Goal: Task Accomplishment & Management: Use online tool/utility

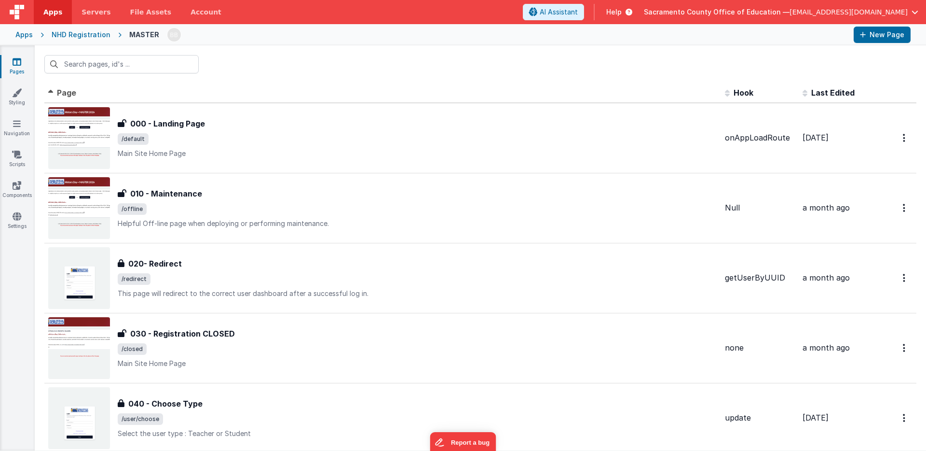
click at [148, 63] on input "text" at bounding box center [121, 64] width 154 height 18
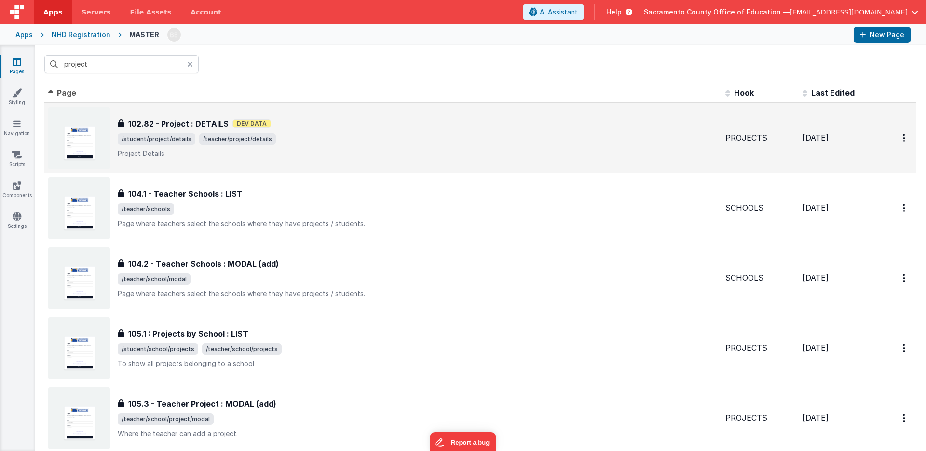
type input "project"
click at [164, 122] on h3 "102.82 - Project : DETAILS" at bounding box center [178, 124] width 100 height 12
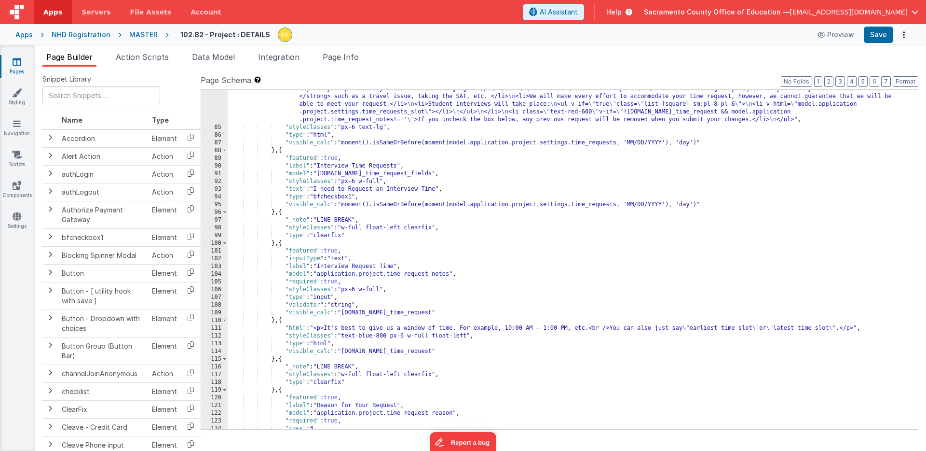
scroll to position [856, 0]
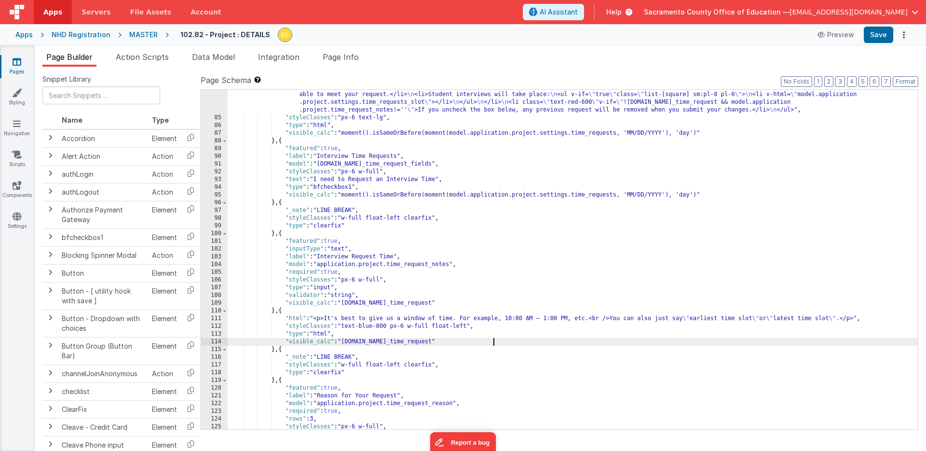
click at [493, 342] on div ""html" : "<hr /><div class= \" text-xl \" > \n <h3 class= \" font-bold pb-2 \" …" at bounding box center [573, 264] width 691 height 393
click at [877, 32] on button "Save" at bounding box center [878, 35] width 29 height 16
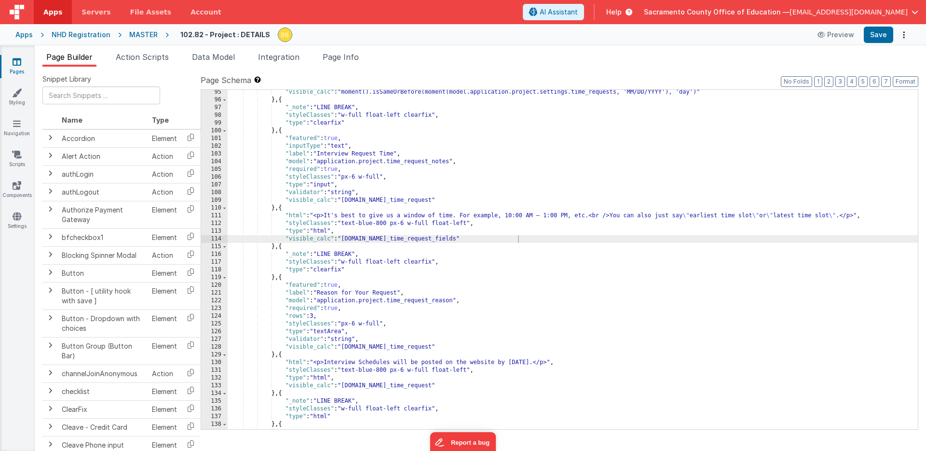
scroll to position [968, 0]
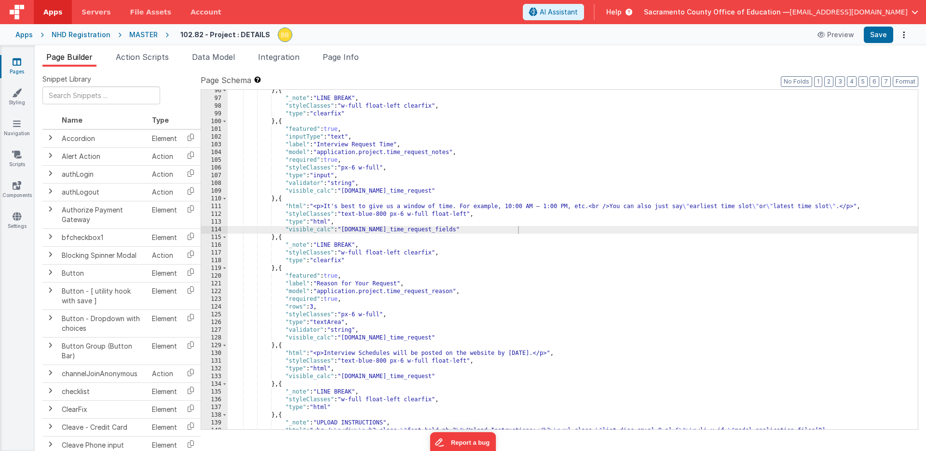
click at [494, 337] on div "} , { "_note" : "LINE BREAK" , "styleClasses" : "w-full float-left clearfix" , …" at bounding box center [573, 276] width 691 height 378
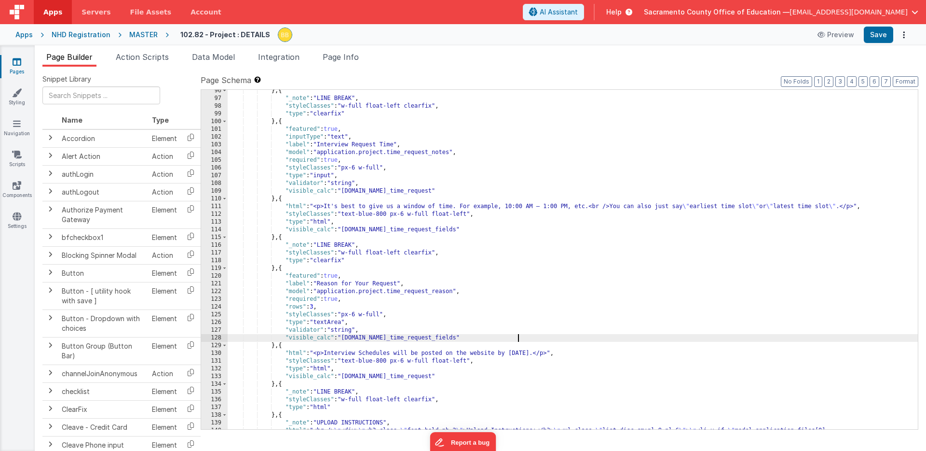
click at [494, 376] on div "} , { "_note" : "LINE BREAK" , "styleClasses" : "w-full float-left clearfix" , …" at bounding box center [573, 276] width 691 height 378
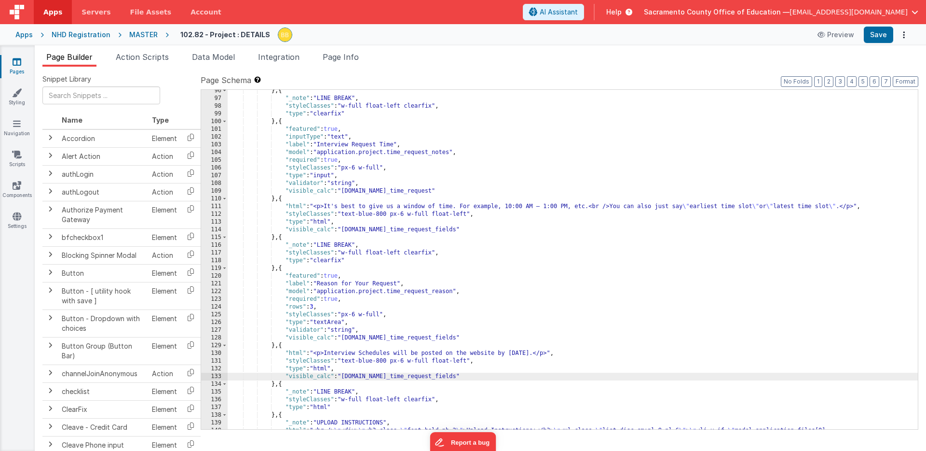
scroll to position [999, 0]
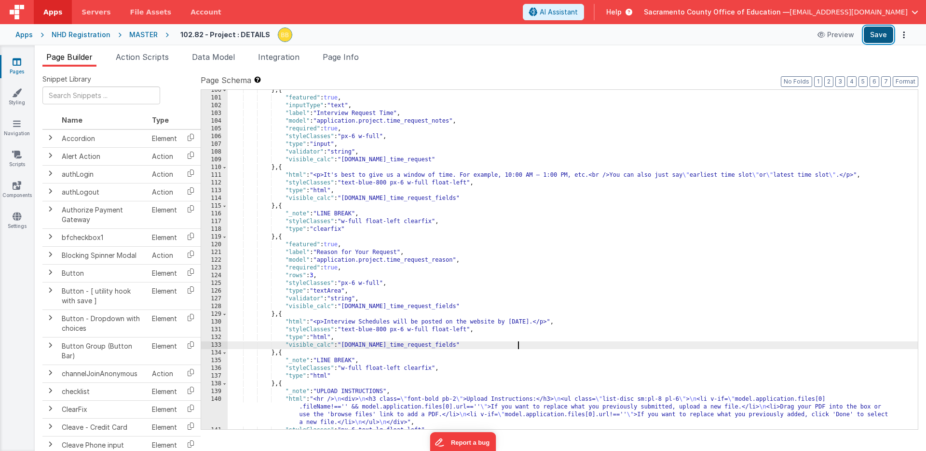
click at [878, 36] on button "Save" at bounding box center [878, 35] width 29 height 16
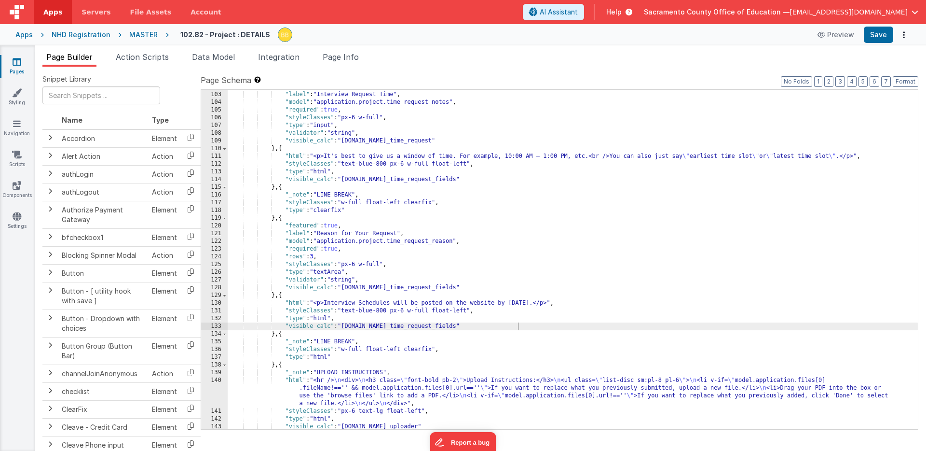
scroll to position [989, 0]
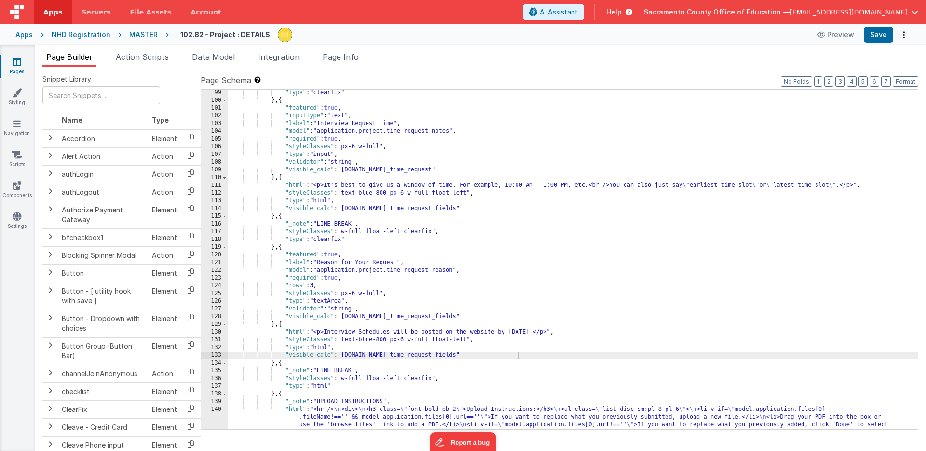
click at [495, 169] on div ""type" : "clearfix" } , { "featured" : true , "inputType" : "text" , "label" : …" at bounding box center [573, 278] width 691 height 378
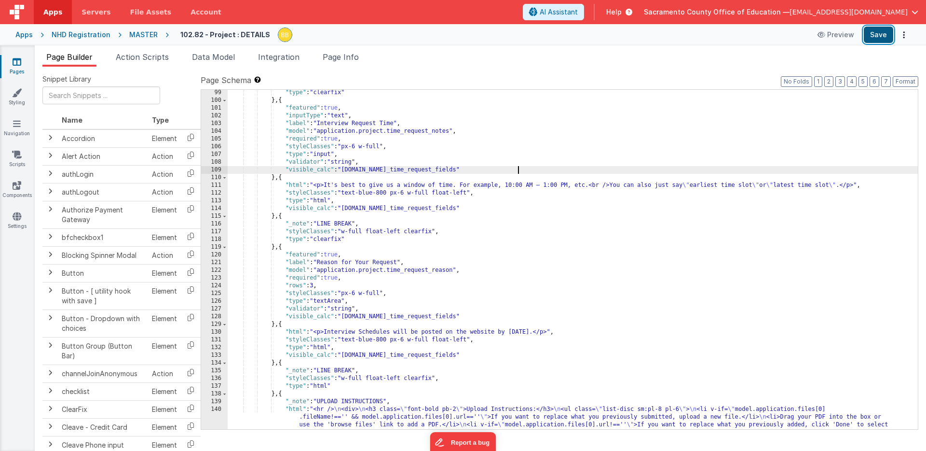
click at [875, 33] on button "Save" at bounding box center [878, 35] width 29 height 16
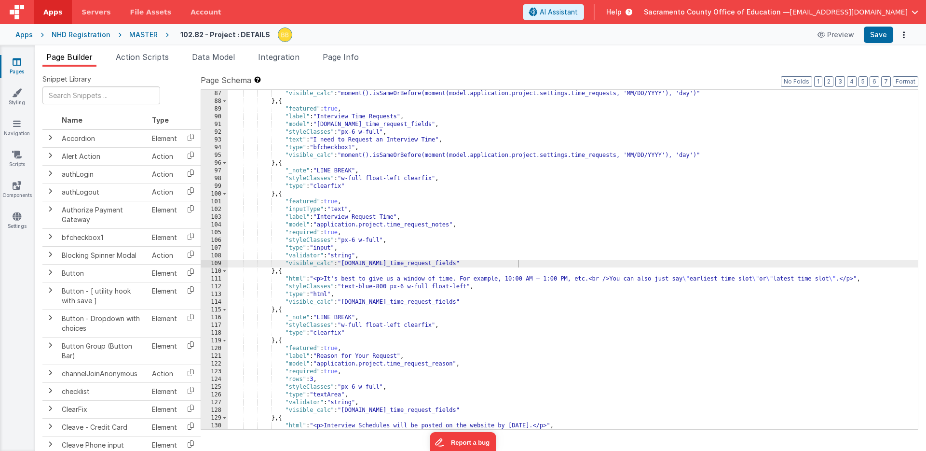
scroll to position [886, 0]
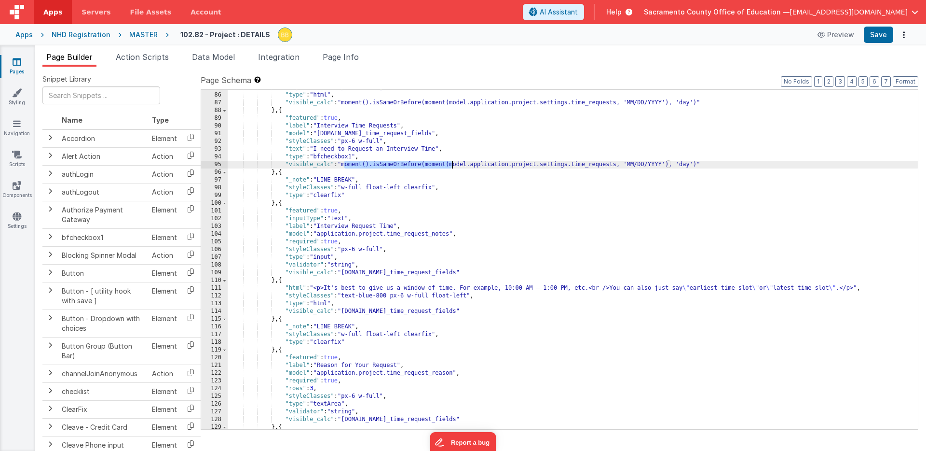
drag, startPoint x: 344, startPoint y: 165, endPoint x: 451, endPoint y: 167, distance: 107.6
click at [451, 167] on div ""styleClasses" : "px-6 text-lg" , "type" : "html" , "visible_calc" : "moment().…" at bounding box center [573, 260] width 691 height 355
drag, startPoint x: 511, startPoint y: 166, endPoint x: 591, endPoint y: 165, distance: 80.1
click at [591, 165] on div ""styleClasses" : "px-6 text-lg" , "type" : "html" , "visible_calc" : "moment().…" at bounding box center [573, 260] width 691 height 355
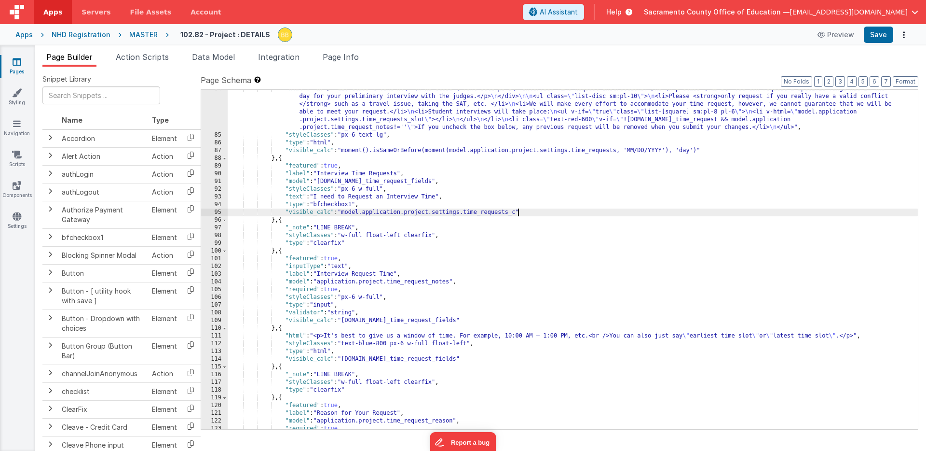
scroll to position [791, 0]
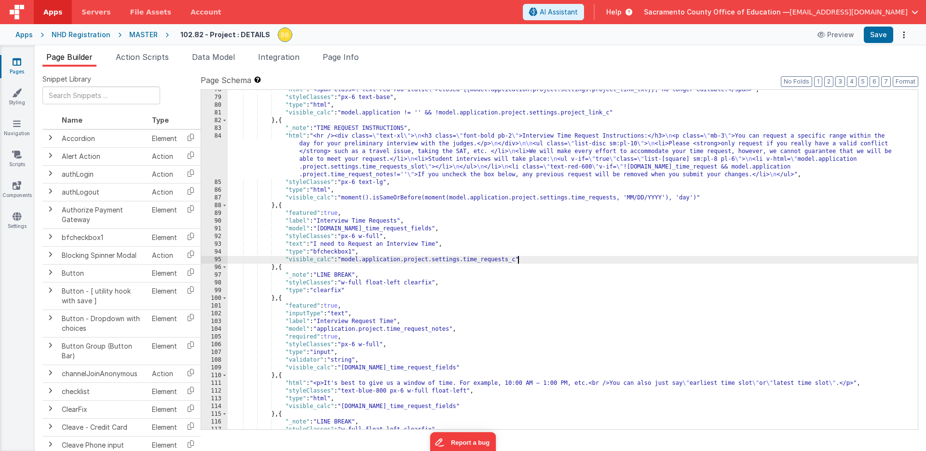
click at [326, 261] on div ""html" : "<span class= \" text-red-700 italic \" >Closed {{model.application.pr…" at bounding box center [573, 263] width 691 height 355
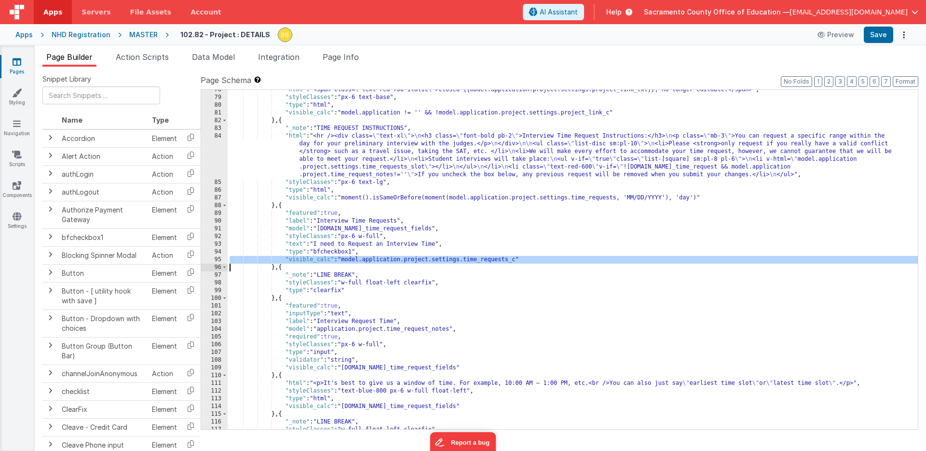
click at [327, 197] on div ""html" : "<span class= \" text-red-700 italic \" >Closed {{model.application.pr…" at bounding box center [573, 263] width 691 height 355
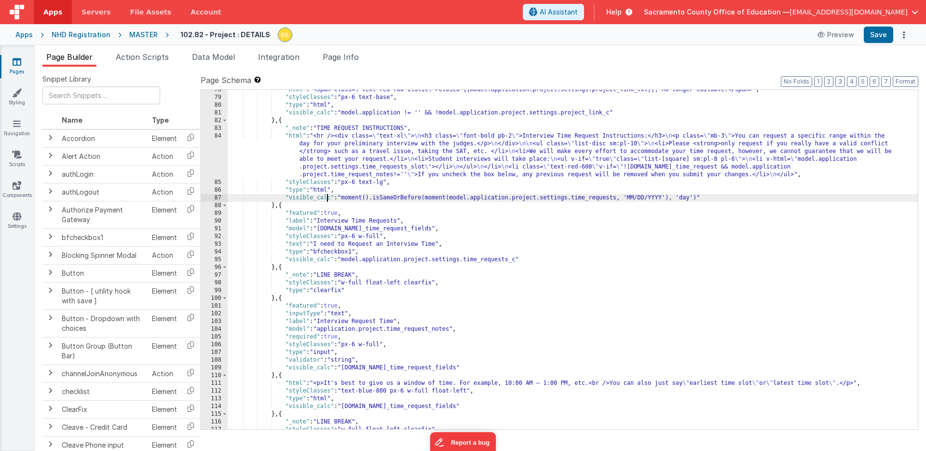
click at [327, 197] on div ""html" : "<span class= \" text-red-700 italic \" >Closed {{model.application.pr…" at bounding box center [573, 263] width 691 height 355
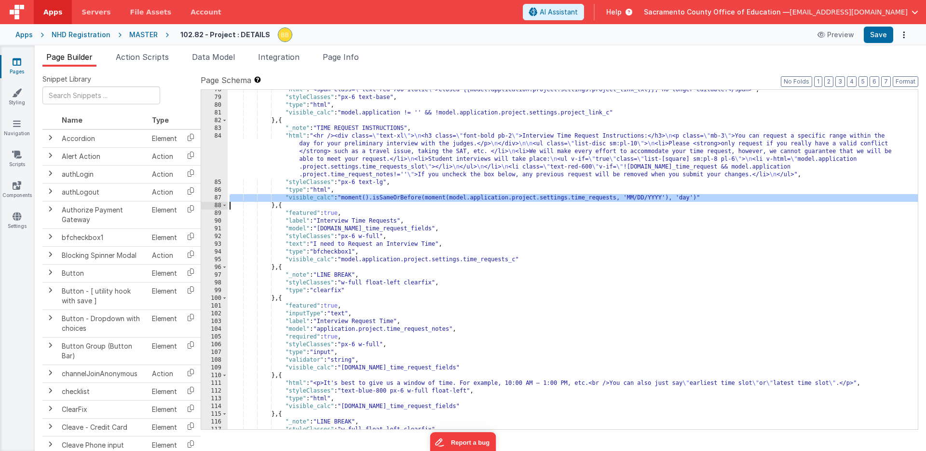
click at [327, 197] on div ""html" : "<span class= \" text-red-700 italic \" >Closed {{model.application.pr…" at bounding box center [573, 263] width 691 height 355
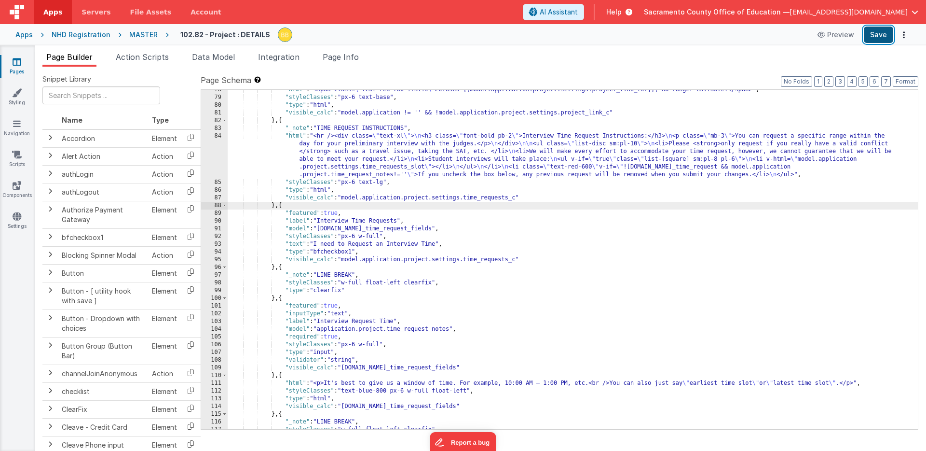
click at [885, 34] on button "Save" at bounding box center [878, 35] width 29 height 16
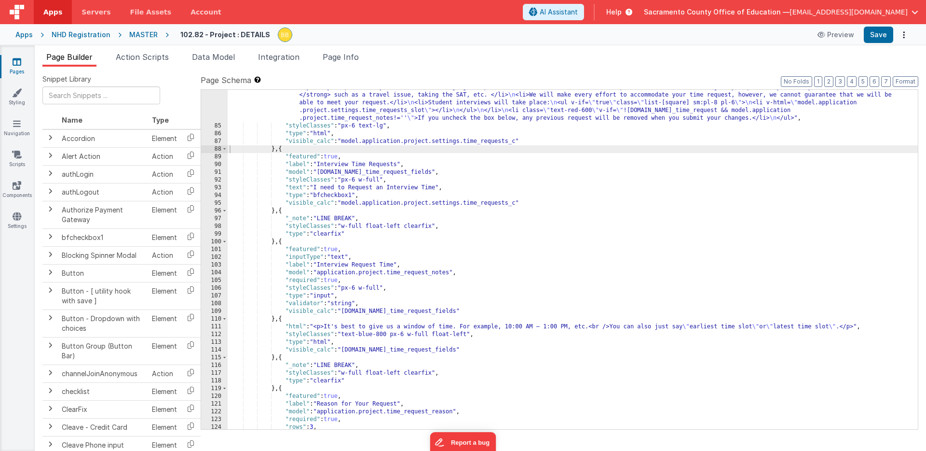
scroll to position [867, 0]
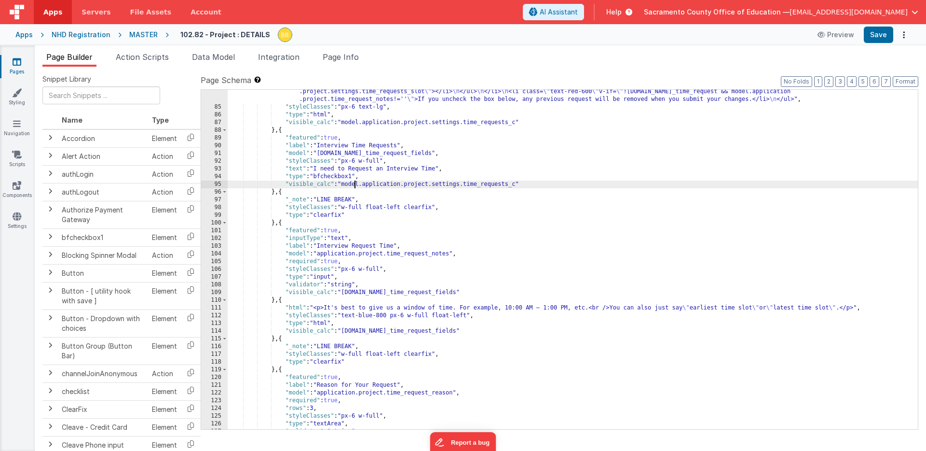
click at [354, 185] on div ""html" : "<hr /><div class= \" text-xl \" > \n <h3 class= \" font-bold pb-2 \" …" at bounding box center [573, 253] width 691 height 393
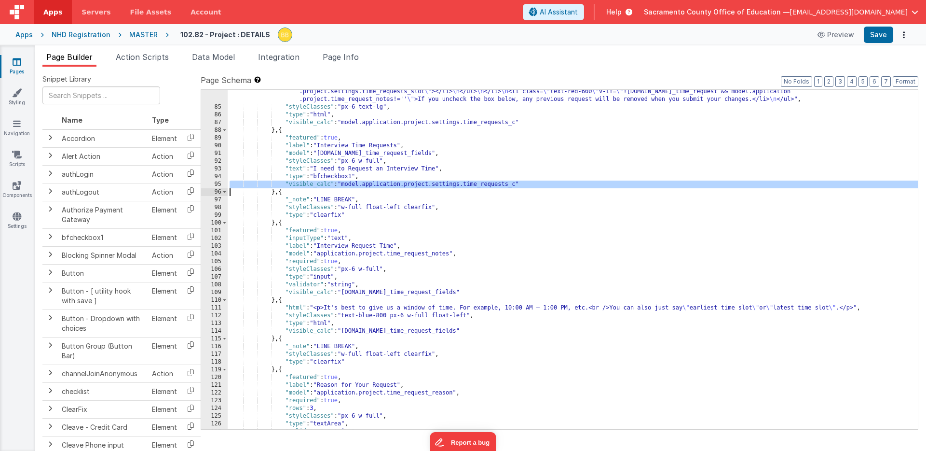
click at [322, 332] on div ""html" : "<hr /><div class= \" text-xl \" > \n <h3 class= \" font-bold pb-2 \" …" at bounding box center [573, 253] width 691 height 393
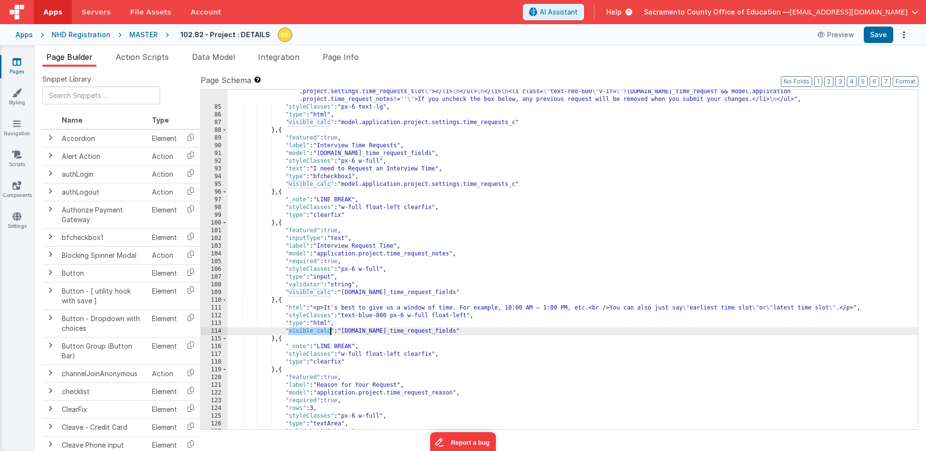
click at [322, 332] on div ""html" : "<hr /><div class= \" text-xl \" > \n <h3 class= \" font-bold pb-2 \" …" at bounding box center [573, 253] width 691 height 393
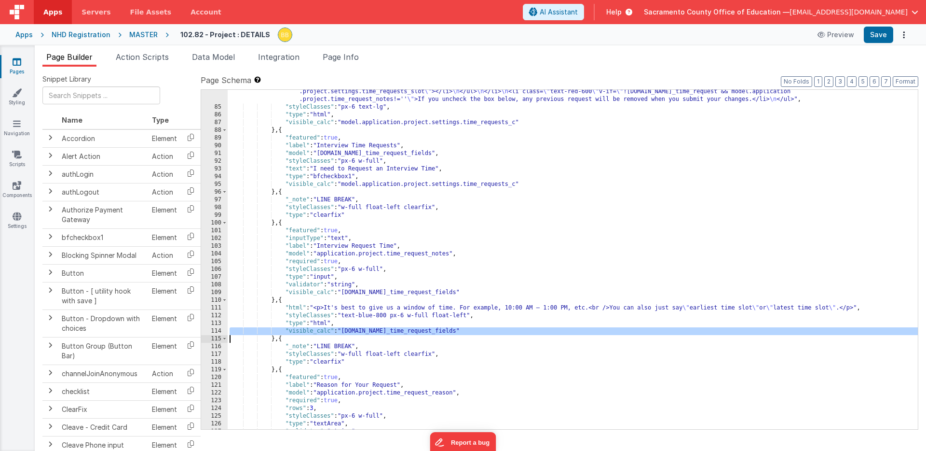
click at [322, 332] on div ""html" : "<hr /><div class= \" text-xl \" > \n <h3 class= \" font-bold pb-2 \" …" at bounding box center [573, 253] width 691 height 393
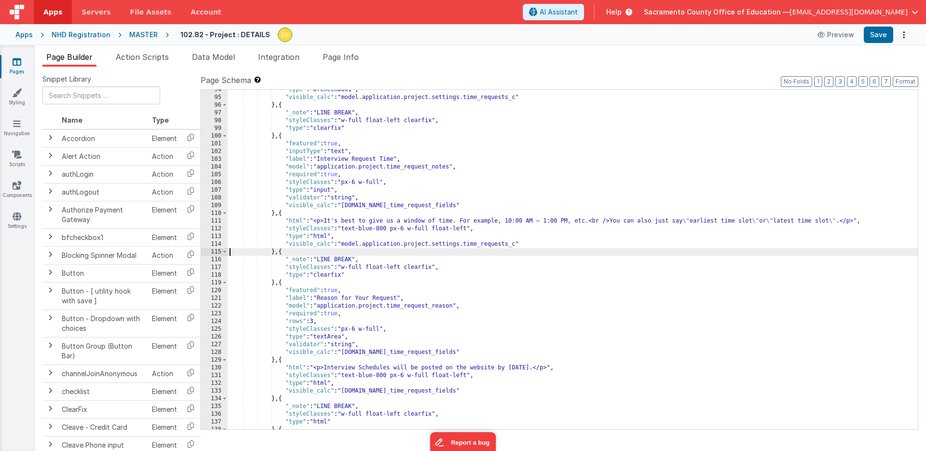
scroll to position [954, 0]
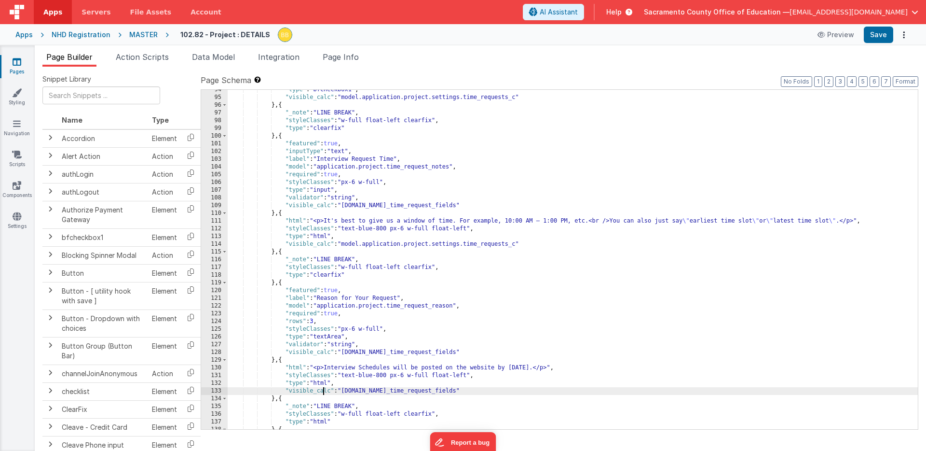
click at [322, 392] on div ""type" : "bfcheckbox1" , "visible_calc" : "model.application.project.settings.t…" at bounding box center [573, 263] width 691 height 355
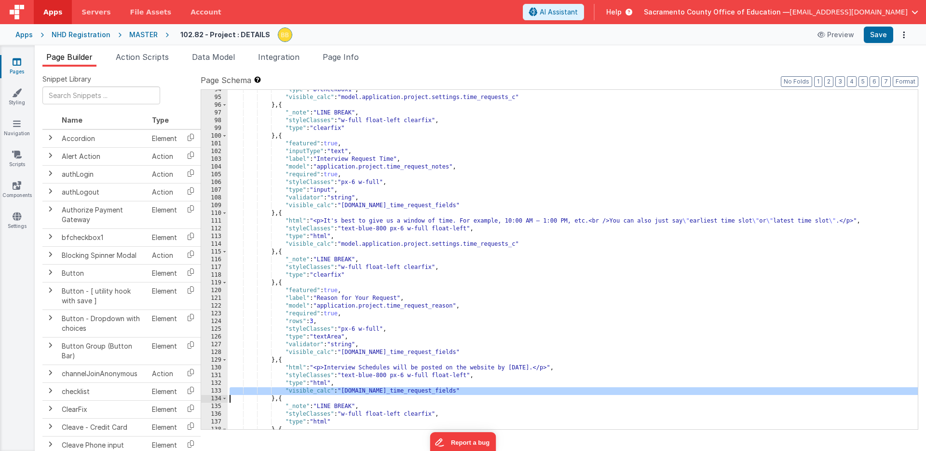
click at [322, 392] on div ""type" : "bfcheckbox1" , "visible_calc" : "model.application.project.settings.t…" at bounding box center [573, 263] width 691 height 355
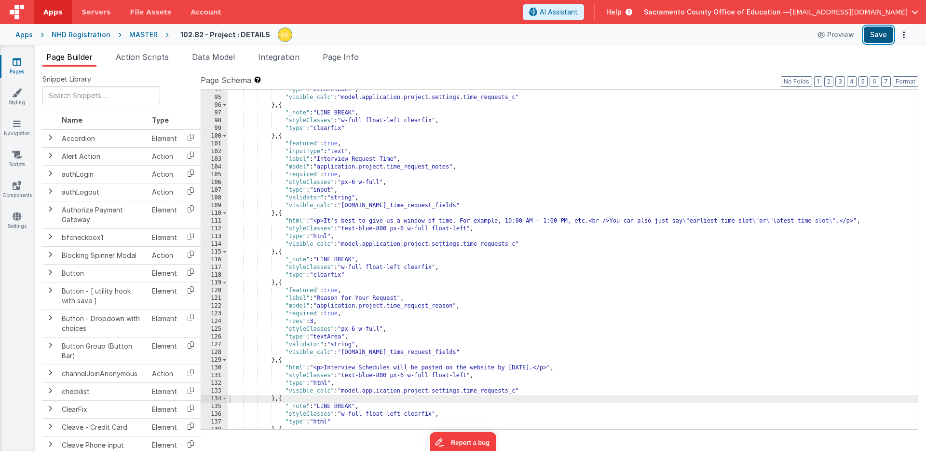
click at [876, 35] on button "Save" at bounding box center [878, 35] width 29 height 16
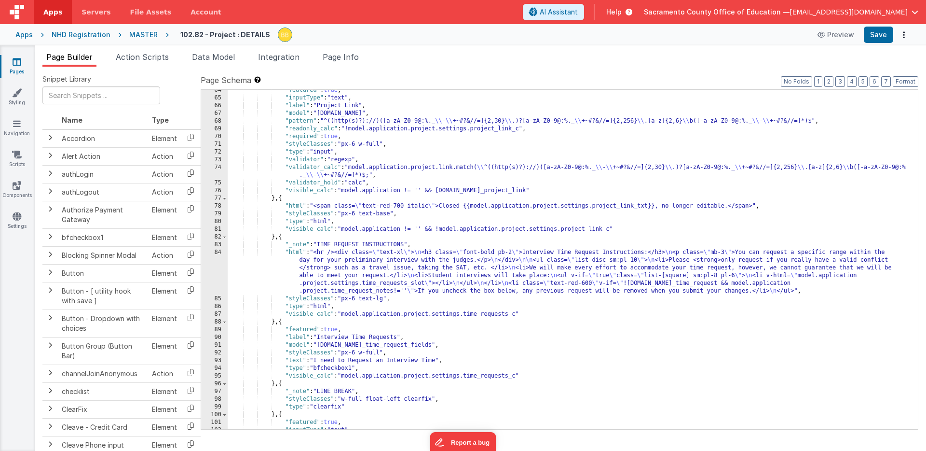
scroll to position [675, 0]
click at [307, 129] on div ""featured" : true , "inputType" : "text" , "label" : "Project Link" , "model" :…" at bounding box center [573, 263] width 691 height 355
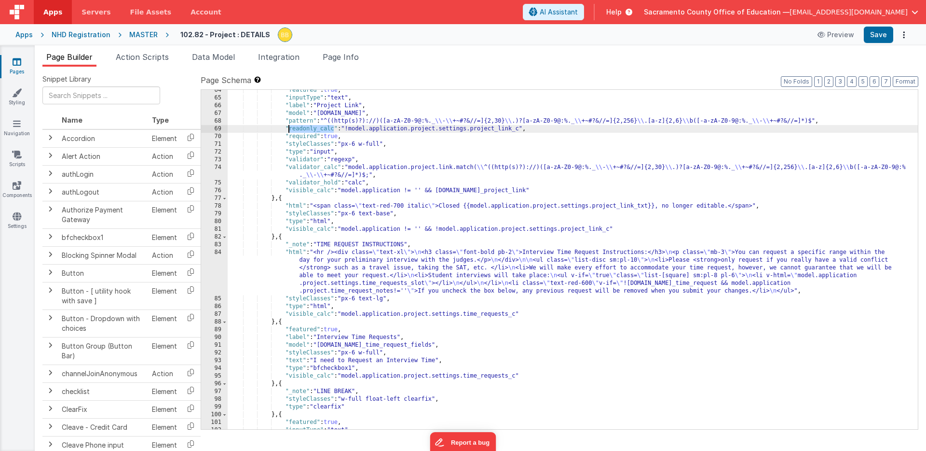
click at [307, 129] on div ""featured" : true , "inputType" : "text" , "label" : "Project Link" , "model" :…" at bounding box center [573, 263] width 691 height 355
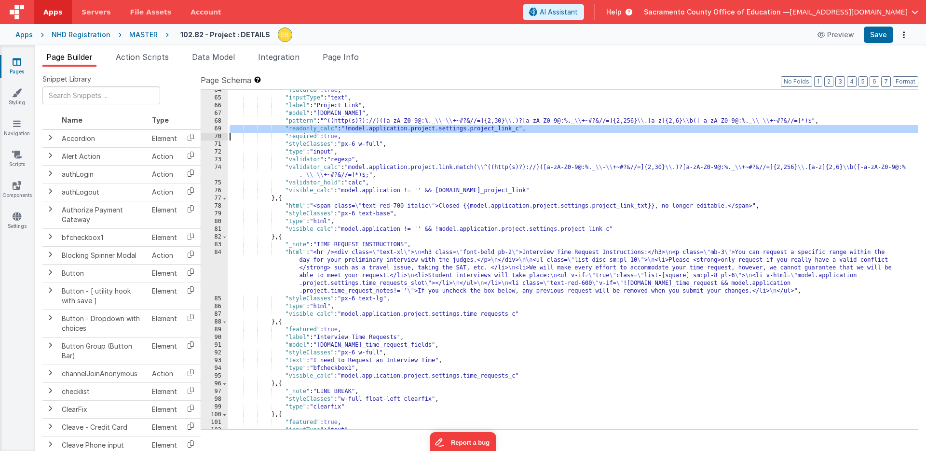
click at [307, 129] on div ""featured" : true , "inputType" : "text" , "label" : "Project Link" , "model" :…" at bounding box center [573, 263] width 691 height 355
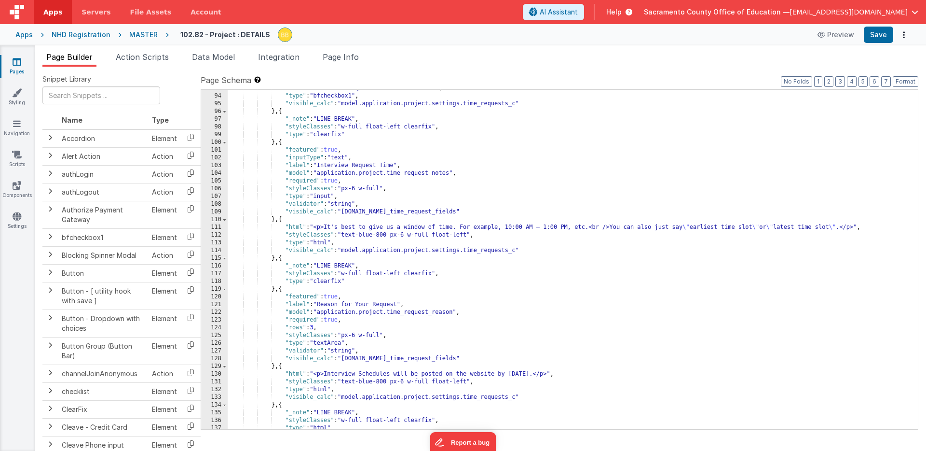
scroll to position [956, 0]
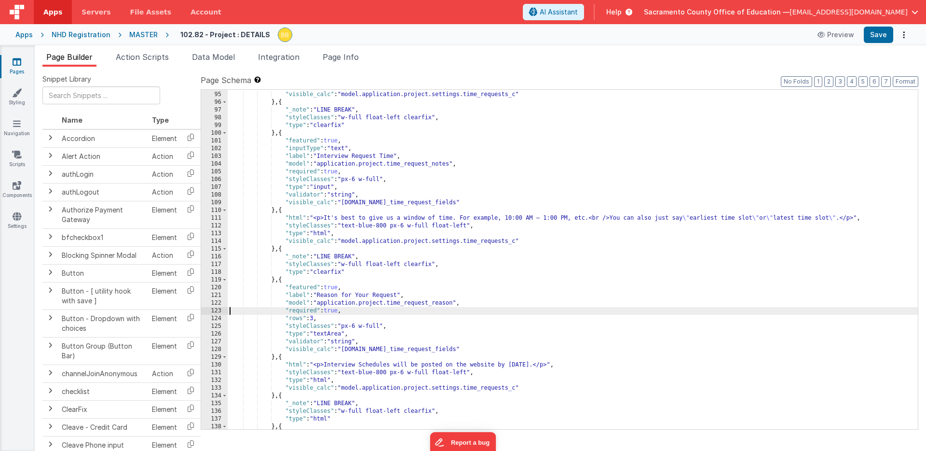
click at [230, 310] on div ""type" : "bfcheckbox1" , "visible_calc" : "model.application.project.settings.t…" at bounding box center [573, 260] width 691 height 355
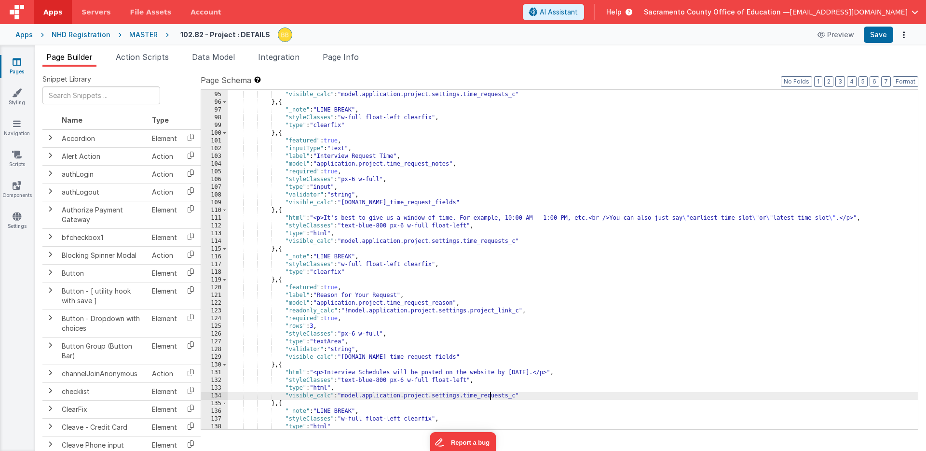
click at [489, 396] on div ""type" : "bfcheckbox1" , "visible_calc" : "model.application.project.settings.t…" at bounding box center [573, 260] width 691 height 355
click at [488, 311] on div ""type" : "bfcheckbox1" , "visible_calc" : "model.application.project.settings.t…" at bounding box center [573, 260] width 691 height 355
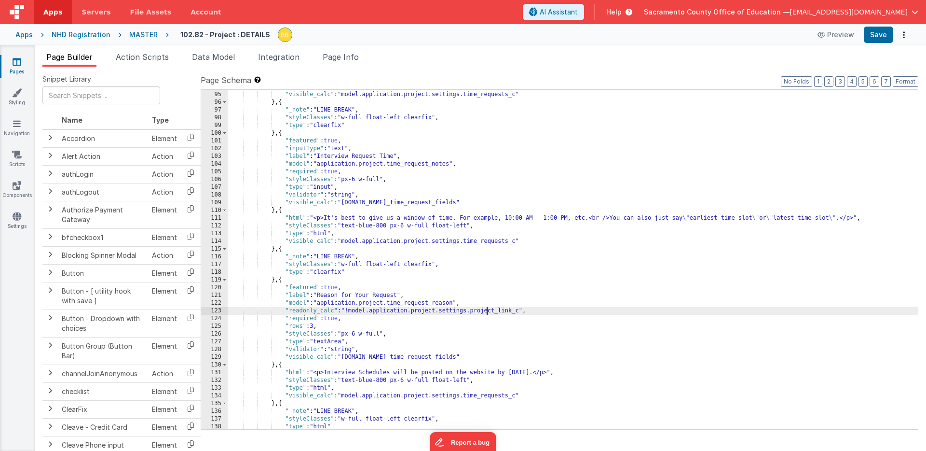
click at [488, 311] on div ""type" : "bfcheckbox1" , "visible_calc" : "model.application.project.settings.t…" at bounding box center [573, 260] width 691 height 355
click at [467, 314] on div ""type" : "bfcheckbox1" , "visible_calc" : "model.application.project.settings.t…" at bounding box center [573, 260] width 691 height 355
click at [468, 312] on div ""type" : "bfcheckbox1" , "visible_calc" : "model.application.project.settings.t…" at bounding box center [573, 260] width 691 height 355
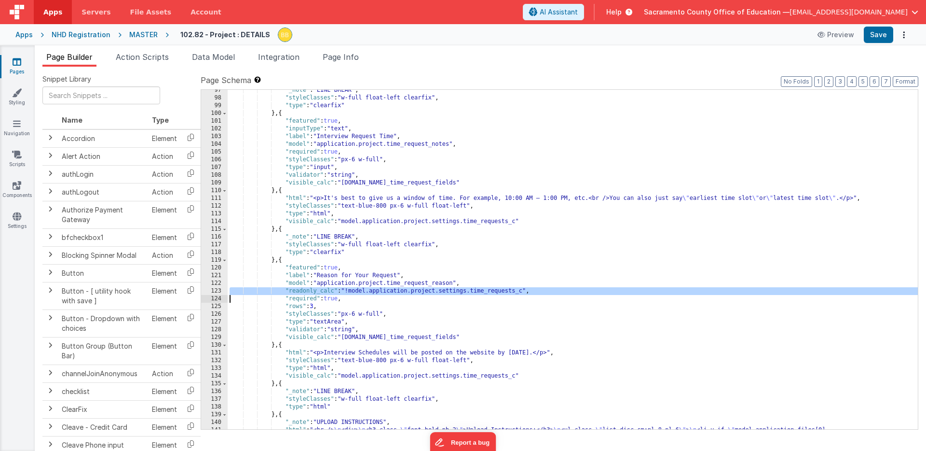
scroll to position [976, 0]
click at [229, 152] on div ""_note" : "LINE BREAK" , "styleClasses" : "w-full float-left clearfix" , "type"…" at bounding box center [573, 275] width 691 height 378
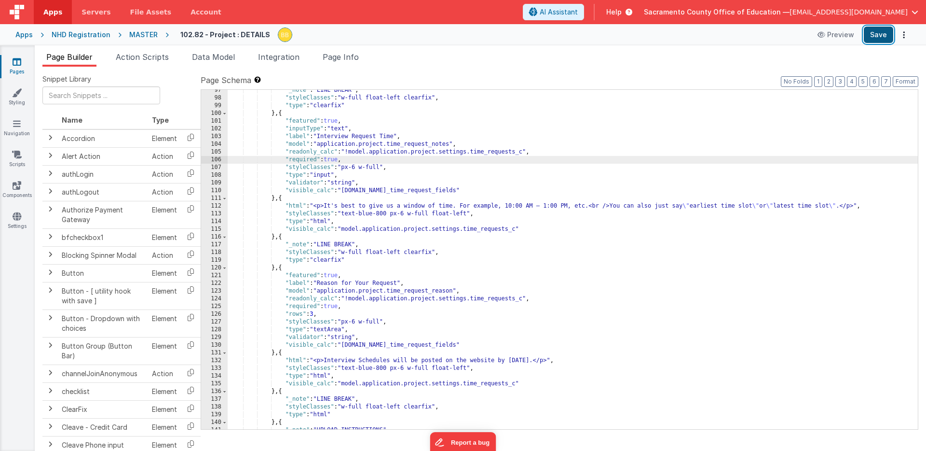
click at [877, 33] on button "Save" at bounding box center [878, 35] width 29 height 16
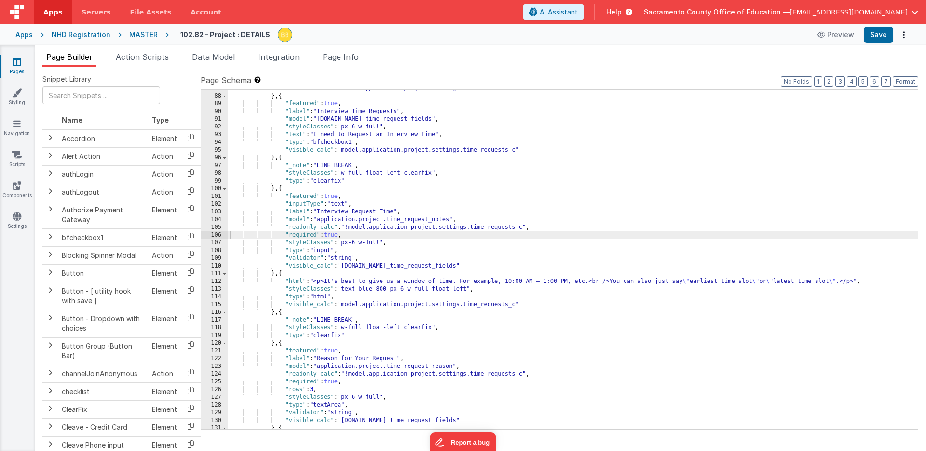
scroll to position [882, 0]
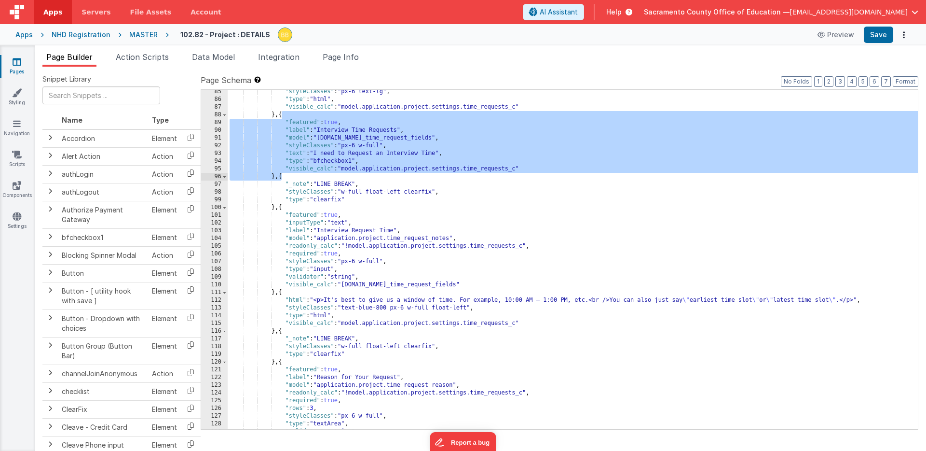
drag, startPoint x: 282, startPoint y: 117, endPoint x: 282, endPoint y: 177, distance: 59.4
click at [282, 177] on div ""styleClasses" : "px-6 text-lg" , "type" : "html" , "visible_calc" : "model.app…" at bounding box center [573, 265] width 691 height 355
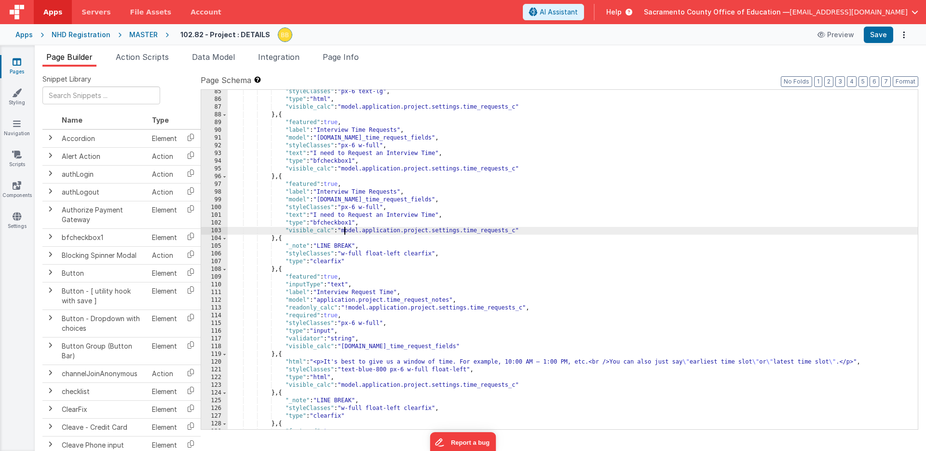
click at [345, 231] on div ""styleClasses" : "px-6 text-lg" , "type" : "html" , "visible_calc" : "model.app…" at bounding box center [573, 265] width 691 height 355
click at [302, 307] on div ""styleClasses" : "px-6 text-lg" , "type" : "html" , "visible_calc" : "model.app…" at bounding box center [573, 265] width 691 height 355
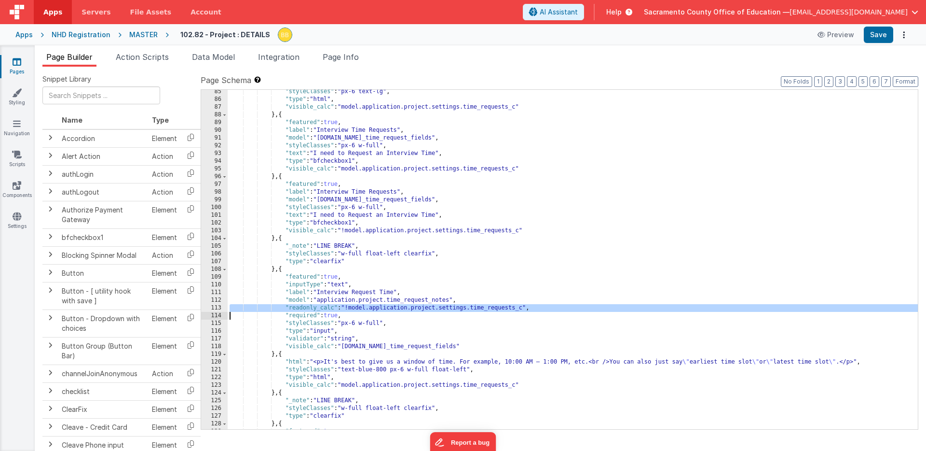
click at [302, 307] on div ""styleClasses" : "px-6 text-lg" , "type" : "html" , "visible_calc" : "model.app…" at bounding box center [573, 265] width 691 height 355
click at [230, 206] on div ""styleClasses" : "px-6 text-lg" , "type" : "html" , "visible_calc" : "model.app…" at bounding box center [573, 265] width 691 height 355
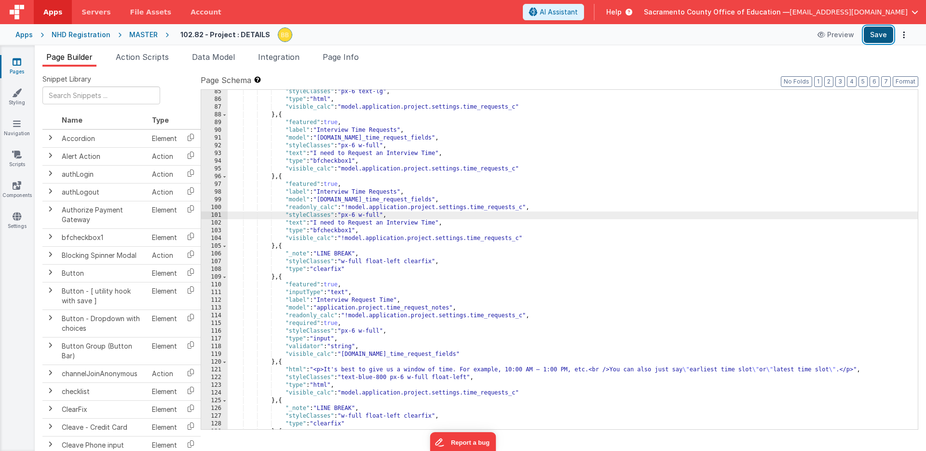
click at [876, 31] on button "Save" at bounding box center [878, 35] width 29 height 16
click at [335, 232] on div ""styleClasses" : "px-6 text-lg" , "type" : "html" , "visible_calc" : "model.app…" at bounding box center [573, 265] width 691 height 355
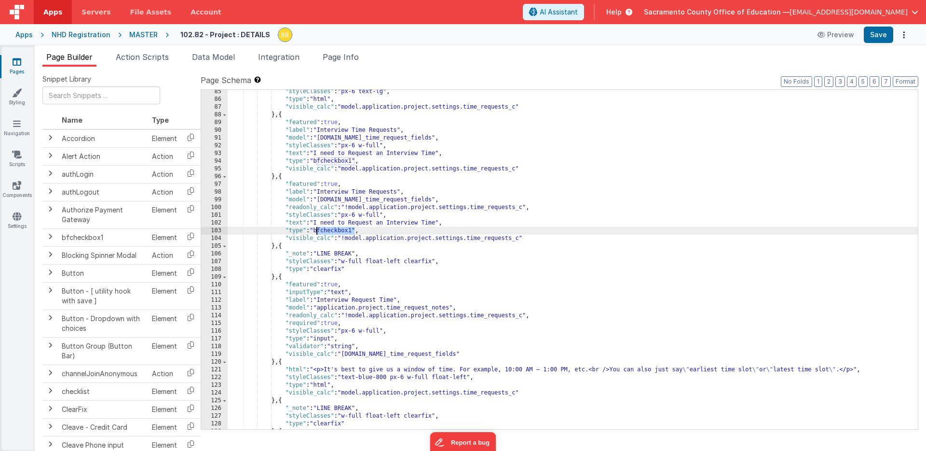
click at [335, 232] on div ""styleClasses" : "px-6 text-lg" , "type" : "html" , "visible_calc" : "model.app…" at bounding box center [573, 265] width 691 height 355
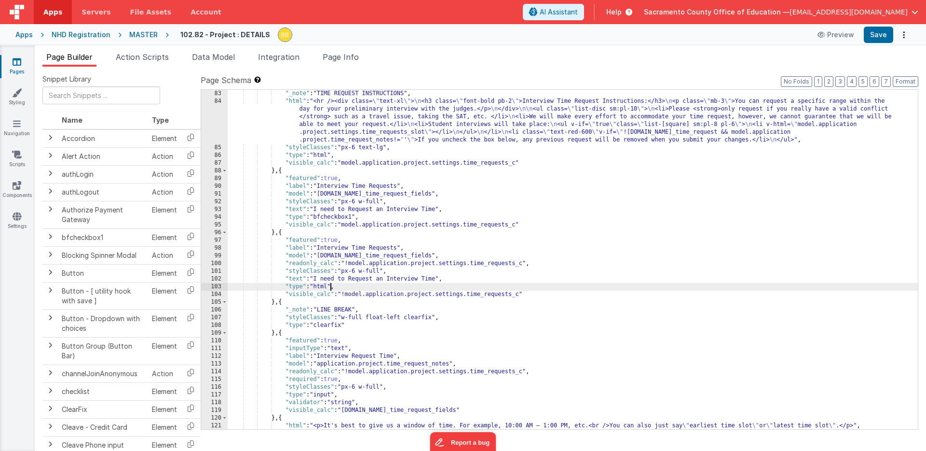
scroll to position [826, 0]
click at [295, 279] on div ""_note" : "TIME REQUEST INSTRUCTIONS" , "html" : "<hr /><div class= \" text-xl …" at bounding box center [573, 267] width 691 height 355
click at [305, 264] on div ""_note" : "TIME REQUEST INSTRUCTIONS" , "html" : "<hr /><div class= \" text-xl …" at bounding box center [573, 267] width 691 height 355
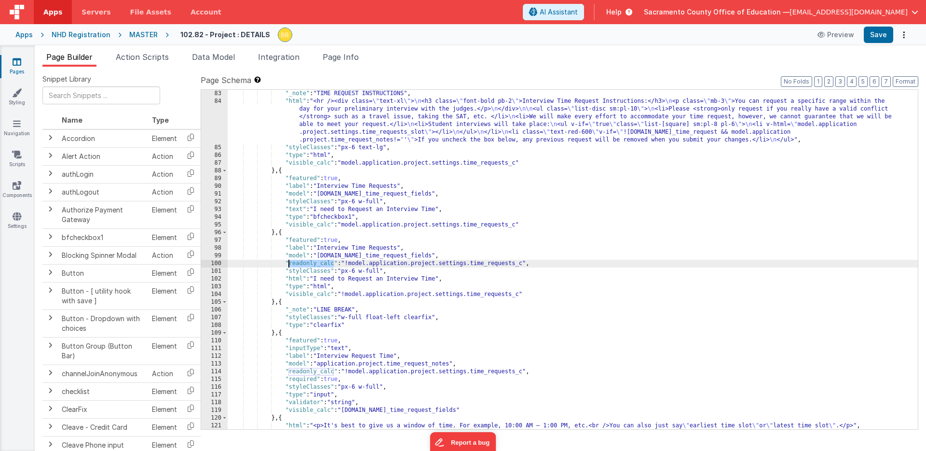
click at [305, 264] on div ""_note" : "TIME REQUEST INSTRUCTIONS" , "html" : "<hr /><div class= \" text-xl …" at bounding box center [573, 267] width 691 height 355
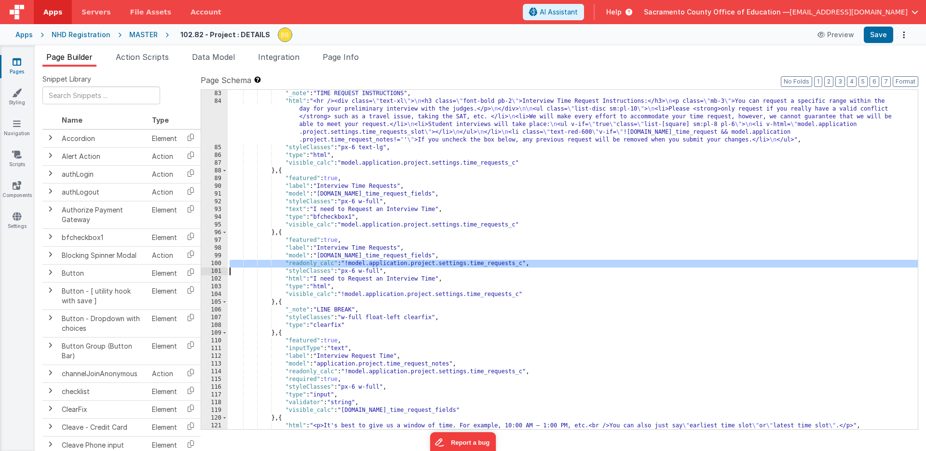
click at [305, 264] on div ""_note" : "TIME REQUEST INSTRUCTIONS" , "html" : "<hr /><div class= \" text-xl …" at bounding box center [573, 267] width 691 height 355
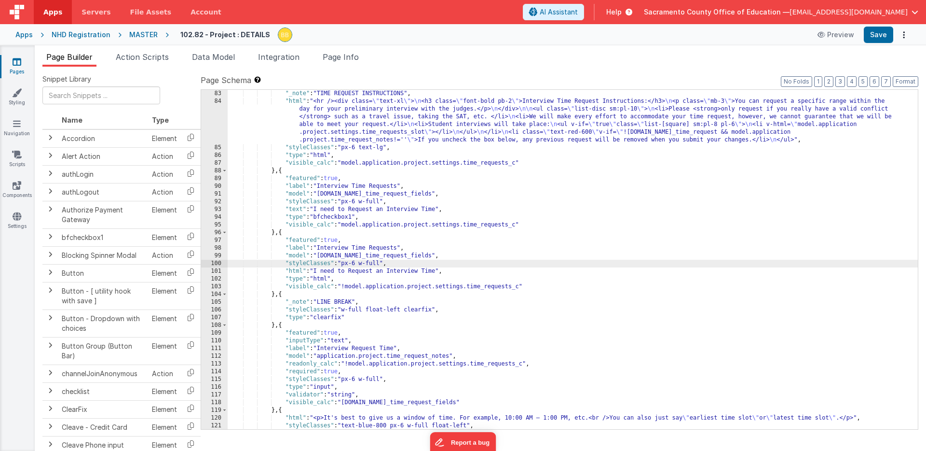
click at [304, 240] on div ""_note" : "TIME REQUEST INSTRUCTIONS" , "html" : "<hr /><div class= \" text-xl …" at bounding box center [573, 267] width 691 height 355
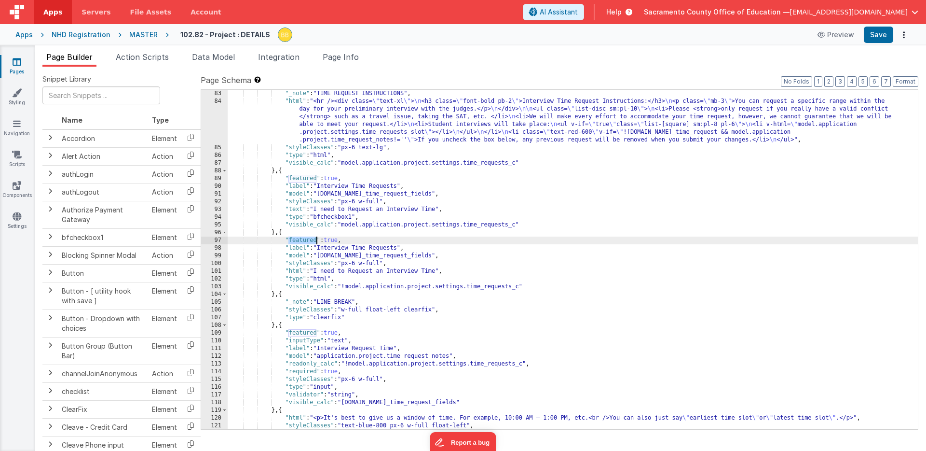
click at [304, 240] on div ""_note" : "TIME REQUEST INSTRUCTIONS" , "html" : "<hr /><div class= \" text-xl …" at bounding box center [573, 267] width 691 height 355
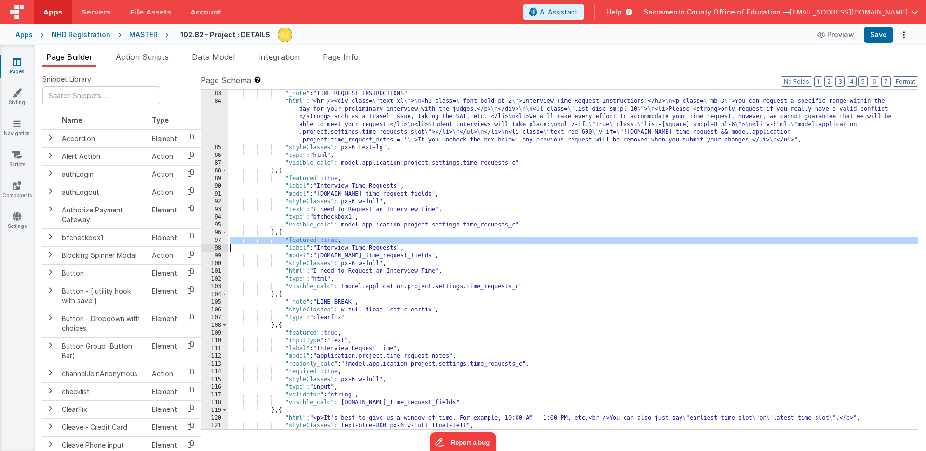
click at [304, 240] on div ""_note" : "TIME REQUEST INSTRUCTIONS" , "html" : "<hr /><div class= \" text-xl …" at bounding box center [573, 267] width 691 height 355
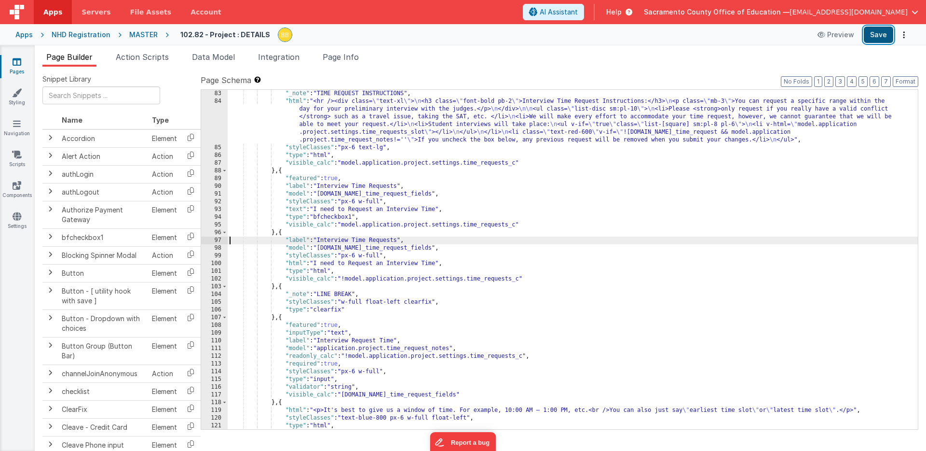
click at [880, 33] on button "Save" at bounding box center [878, 35] width 29 height 16
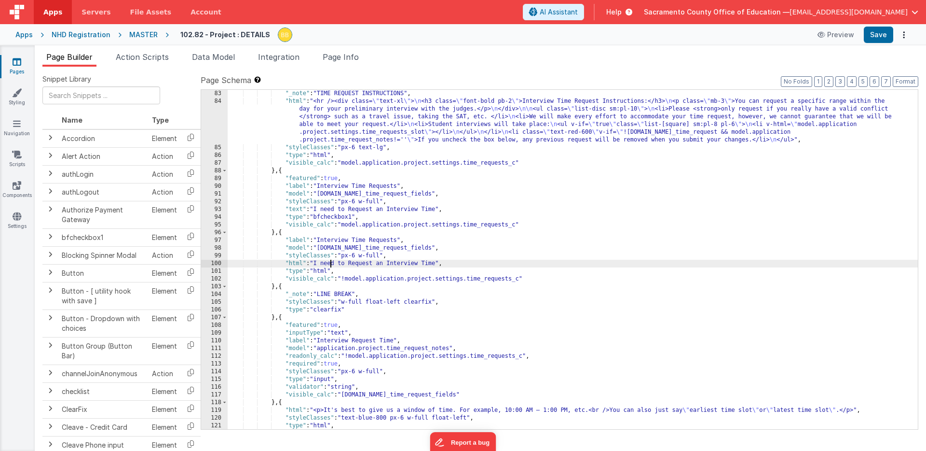
click at [332, 263] on div ""_note" : "TIME REQUEST INSTRUCTIONS" , "html" : "<hr /><div class= \" text-xl …" at bounding box center [573, 267] width 691 height 355
drag, startPoint x: 332, startPoint y: 263, endPoint x: 345, endPoint y: 263, distance: 12.6
click at [345, 263] on div ""_note" : "TIME REQUEST INSTRUCTIONS" , "html" : "<hr /><div class= \" text-xl …" at bounding box center [573, 267] width 691 height 355
click at [385, 263] on div ""_note" : "TIME REQUEST INSTRUCTIONS" , "html" : "<hr /><div class= \" text-xl …" at bounding box center [573, 267] width 691 height 355
click at [386, 263] on div ""_note" : "TIME REQUEST INSTRUCTIONS" , "html" : "<hr /><div class= \" text-xl …" at bounding box center [573, 267] width 691 height 355
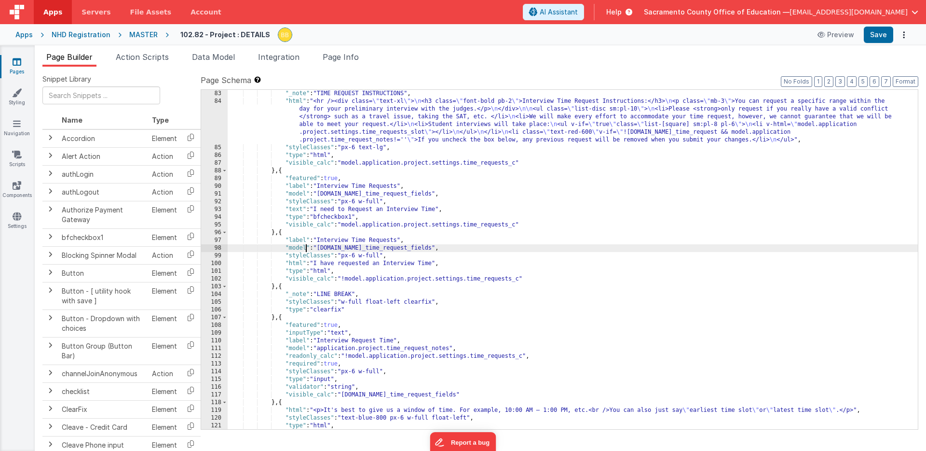
click at [307, 249] on div ""_note" : "TIME REQUEST INSTRUCTIONS" , "html" : "<hr /><div class= \" text-xl …" at bounding box center [573, 267] width 691 height 355
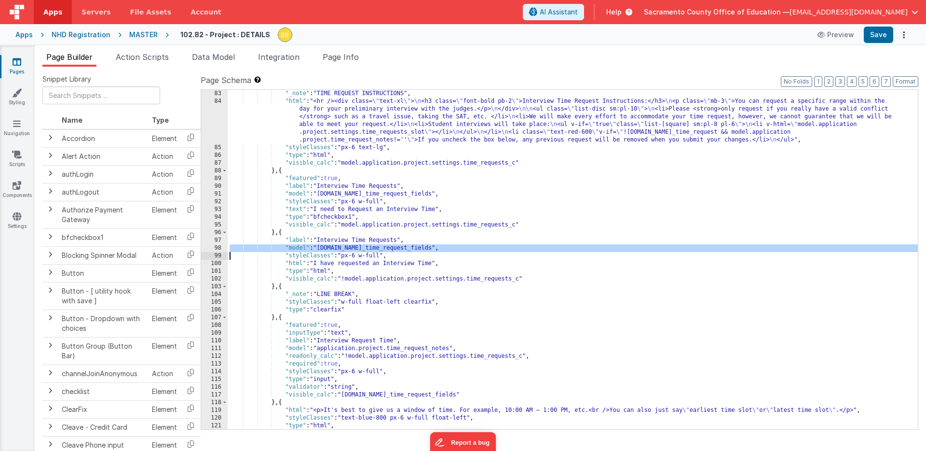
click at [307, 249] on div ""_note" : "TIME REQUEST INSTRUCTIONS" , "html" : "<hr /><div class= \" text-xl …" at bounding box center [573, 267] width 691 height 355
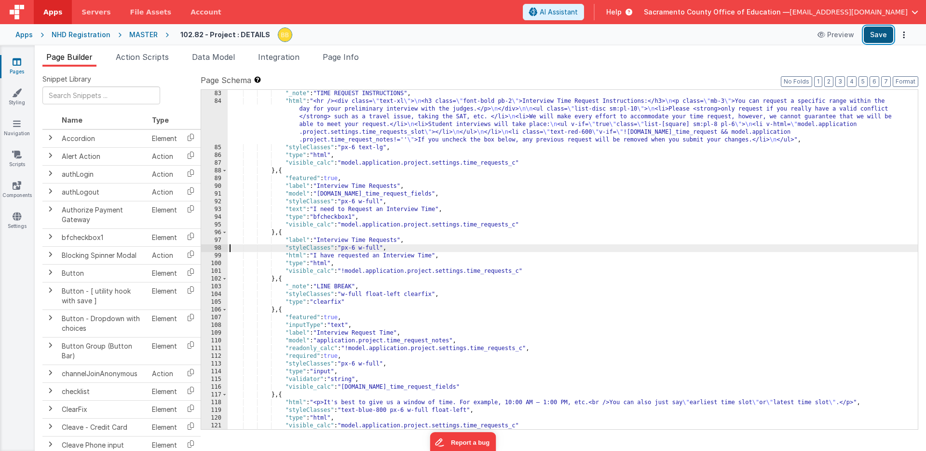
click at [879, 31] on button "Save" at bounding box center [878, 35] width 29 height 16
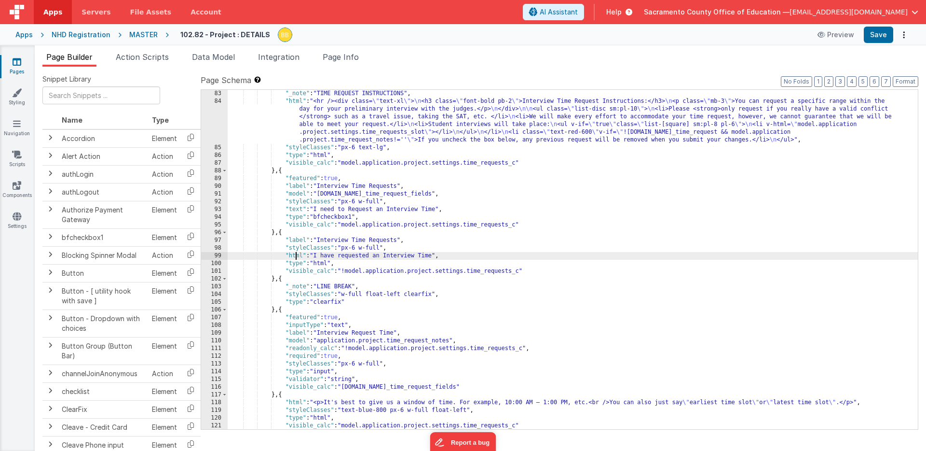
click at [295, 255] on div ""_note" : "TIME REQUEST INSTRUCTIONS" , "html" : "<hr /><div class= \" text-xl …" at bounding box center [573, 267] width 691 height 355
click at [218, 255] on div "99" at bounding box center [214, 256] width 27 height 8
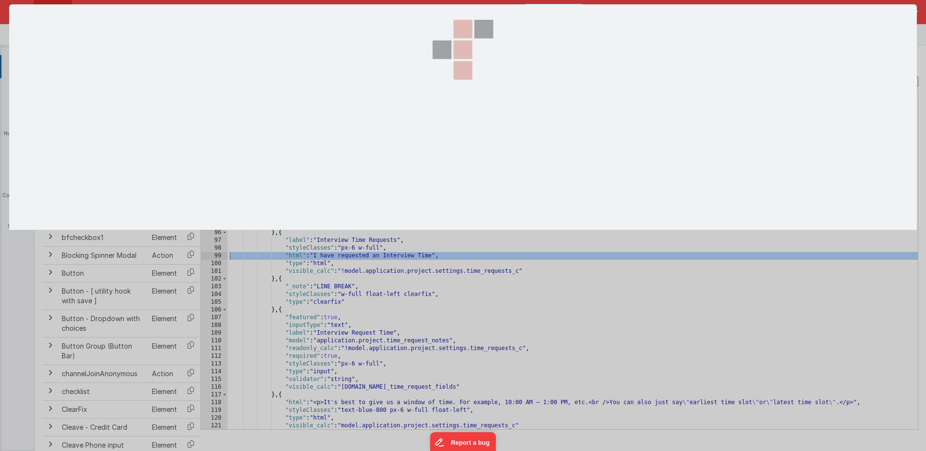
click at [218, 255] on div at bounding box center [463, 225] width 926 height 451
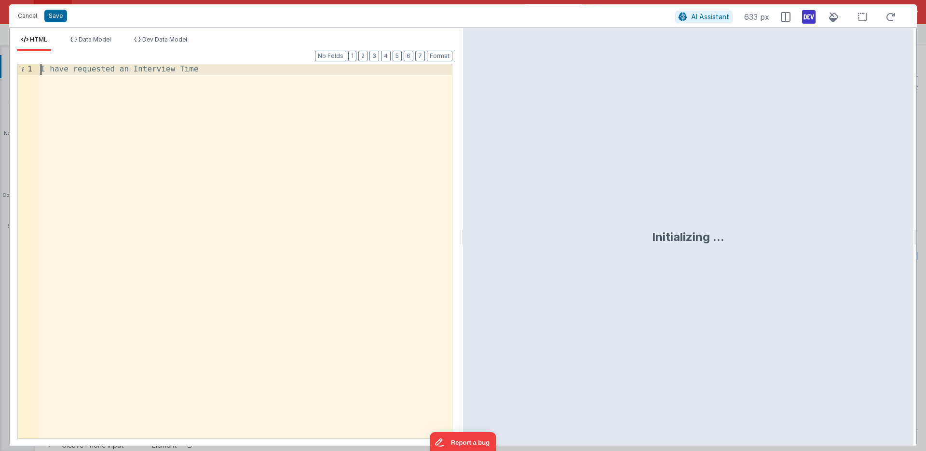
click at [41, 70] on div "I have requested an Interview Time" at bounding box center [246, 261] width 414 height 395
paste textarea
drag, startPoint x: 276, startPoint y: 69, endPoint x: 313, endPoint y: 69, distance: 36.7
click at [313, 69] on div "< label for = "project-link" > < span > Project Link </ span > <!-- --> </ labe…" at bounding box center [246, 261] width 414 height 395
click at [161, 69] on div "< label for = "project-link" > < span > Project Link </ span > </ label > I hav…" at bounding box center [246, 261] width 414 height 395
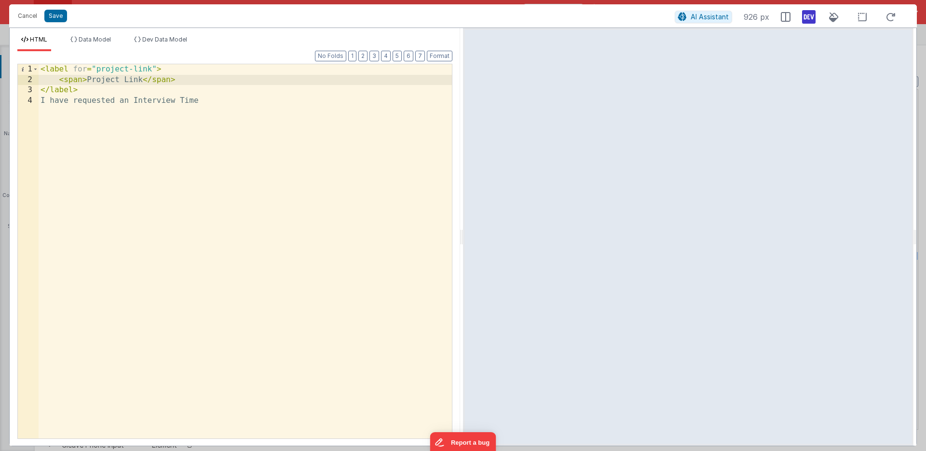
click at [118, 69] on div "< label for = "project-link" > < span > Project Link </ span > </ label > I hav…" at bounding box center [246, 261] width 414 height 395
drag, startPoint x: 118, startPoint y: 69, endPoint x: 138, endPoint y: 69, distance: 20.7
click at [138, 69] on div "< label for = "project-link" > < span > Project Link </ span > </ label > I hav…" at bounding box center [246, 261] width 414 height 395
click at [99, 81] on div "< label for = "time-request" > < span > Project Link </ span > </ label > I hav…" at bounding box center [246, 261] width 414 height 395
drag, startPoint x: 99, startPoint y: 81, endPoint x: 130, endPoint y: 81, distance: 30.4
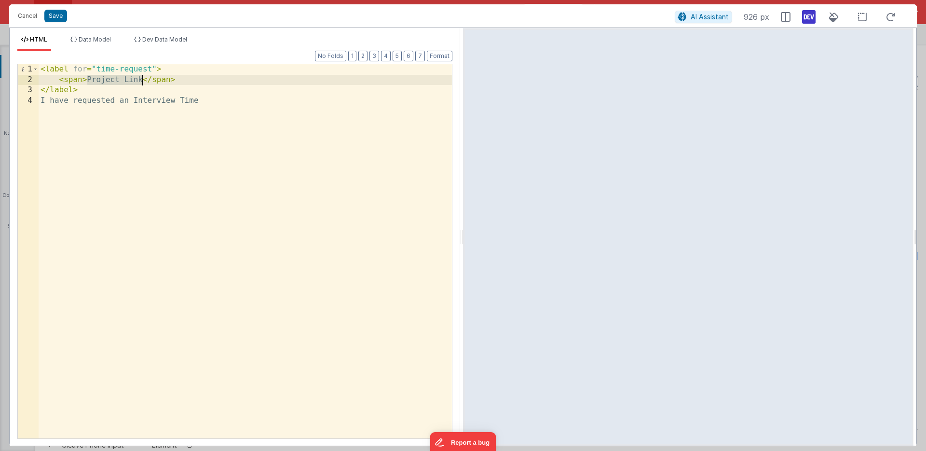
click at [130, 81] on div "< label for = "time-request" > < span > Project Link </ span > </ label > I hav…" at bounding box center [246, 261] width 414 height 395
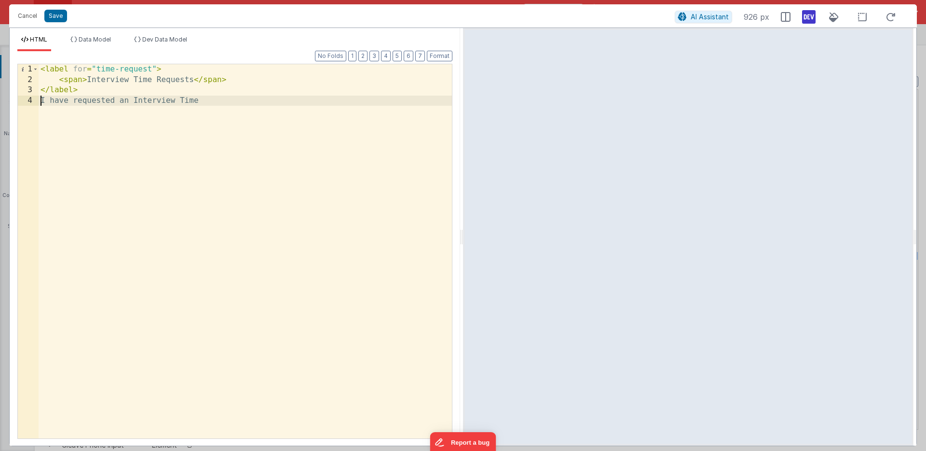
click at [40, 100] on div "< label for = "time-request" > < span > Interview Time Requests </ span > </ la…" at bounding box center [246, 261] width 414 height 395
drag, startPoint x: 55, startPoint y: 101, endPoint x: 72, endPoint y: 101, distance: 16.4
click at [72, 101] on div "< label for = "time-request" > < span > Interview Time Requests </ span > </ la…" at bounding box center [246, 261] width 414 height 395
click at [52, 14] on button "Save" at bounding box center [55, 16] width 23 height 13
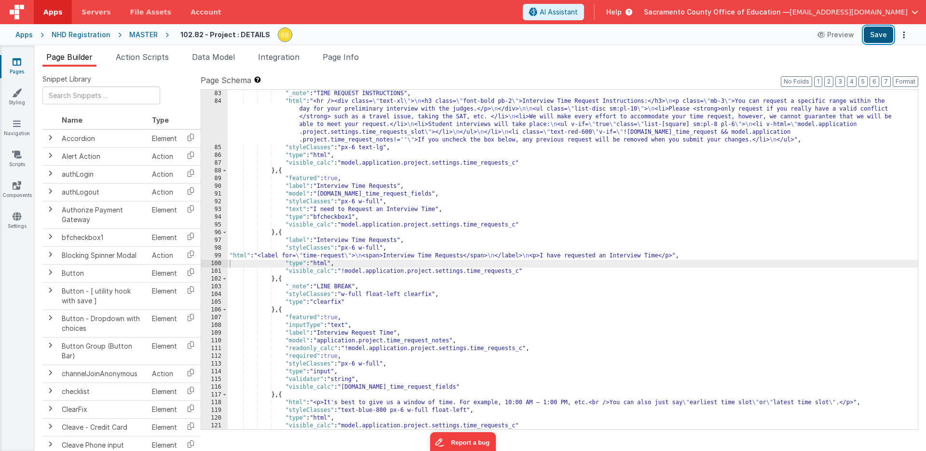
click at [875, 31] on button "Save" at bounding box center [878, 35] width 29 height 16
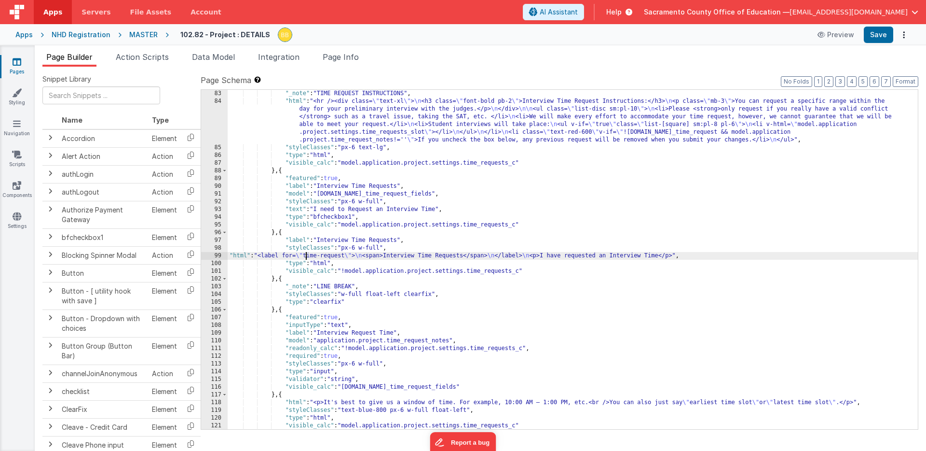
click at [305, 257] on div ""_note" : "TIME REQUEST INSTRUCTIONS" , "html" : "<hr /><div class= \" text-xl …" at bounding box center [573, 267] width 691 height 355
click at [304, 240] on div ""_note" : "TIME REQUEST INSTRUCTIONS" , "html" : "<hr /><div class= \" text-xl …" at bounding box center [573, 267] width 691 height 355
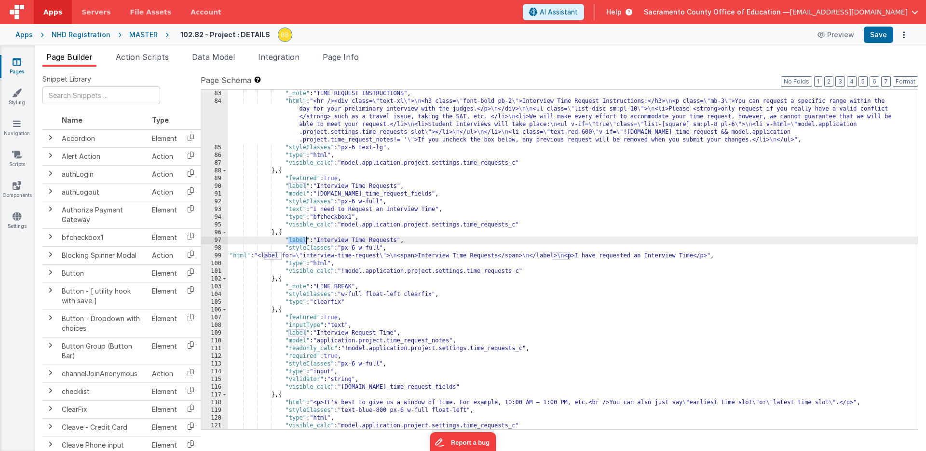
click at [304, 240] on div ""_note" : "TIME REQUEST INSTRUCTIONS" , "html" : "<hr /><div class= \" text-xl …" at bounding box center [573, 267] width 691 height 355
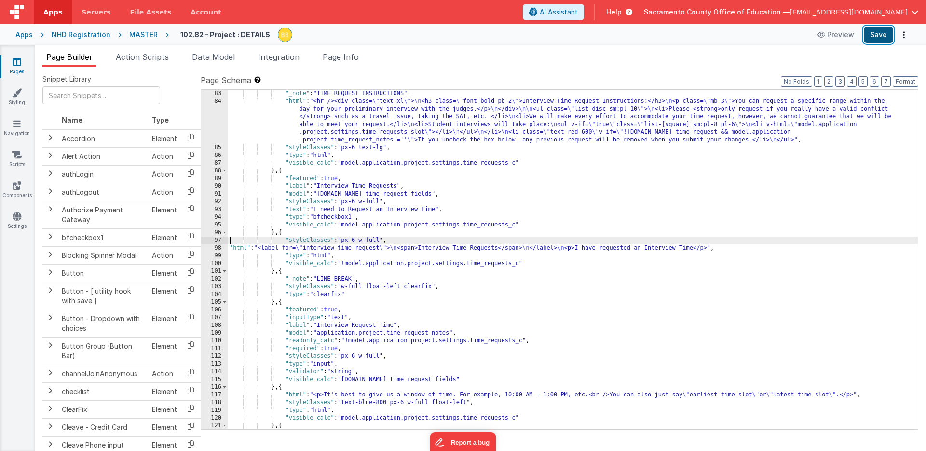
click at [878, 33] on button "Save" at bounding box center [878, 35] width 29 height 16
click at [305, 311] on div ""_note" : "TIME REQUEST INSTRUCTIONS" , "html" : "<hr /><div class= \" text-xl …" at bounding box center [573, 267] width 691 height 355
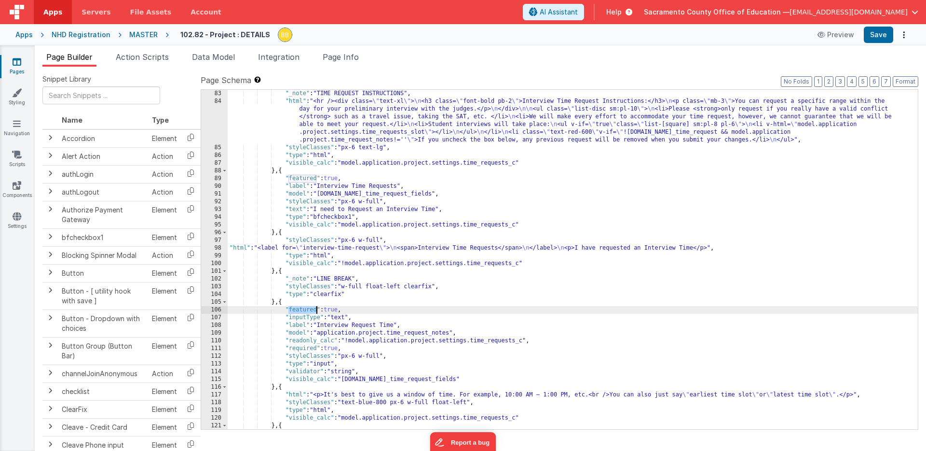
click at [305, 311] on div ""_note" : "TIME REQUEST INSTRUCTIONS" , "html" : "<hr /><div class= \" text-xl …" at bounding box center [573, 267] width 691 height 355
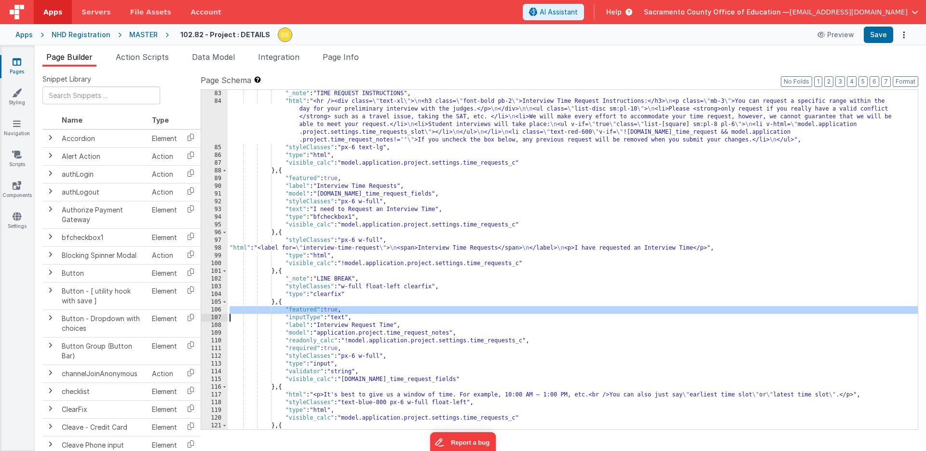
click at [305, 311] on div ""_note" : "TIME REQUEST INSTRUCTIONS" , "html" : "<hr /><div class= \" text-xl …" at bounding box center [573, 267] width 691 height 355
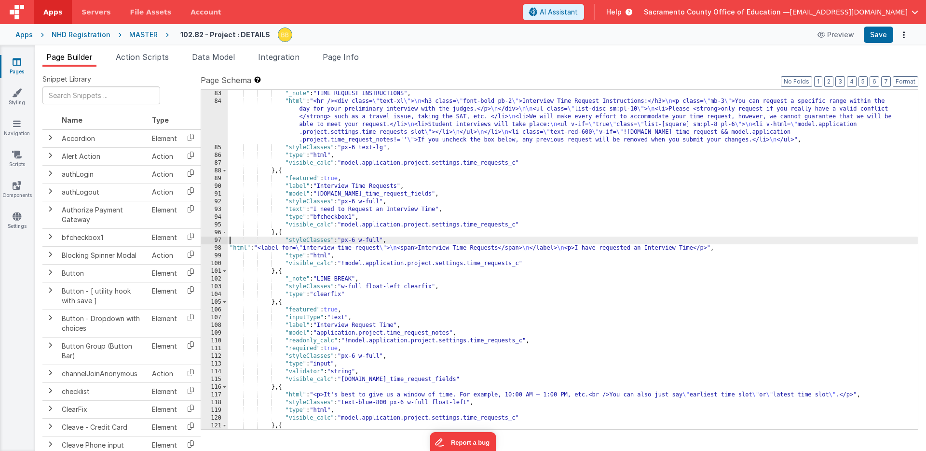
click at [230, 240] on div ""_note" : "TIME REQUEST INSTRUCTIONS" , "html" : "<hr /><div class= \" text-xl …" at bounding box center [573, 267] width 691 height 355
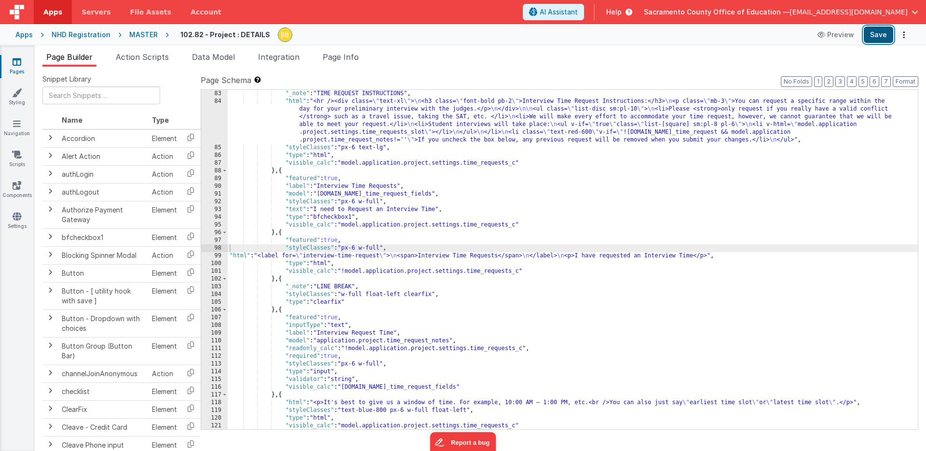
click at [882, 32] on button "Save" at bounding box center [878, 35] width 29 height 16
click at [288, 233] on div ""_note" : "TIME REQUEST INSTRUCTIONS" , "html" : "<hr /><div class= \" text-xl …" at bounding box center [573, 267] width 691 height 355
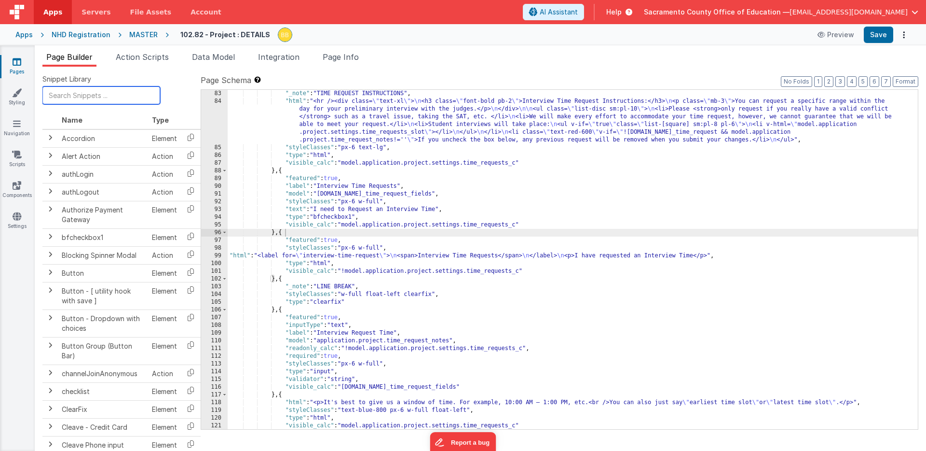
click at [69, 96] on input "text" at bounding box center [101, 95] width 118 height 18
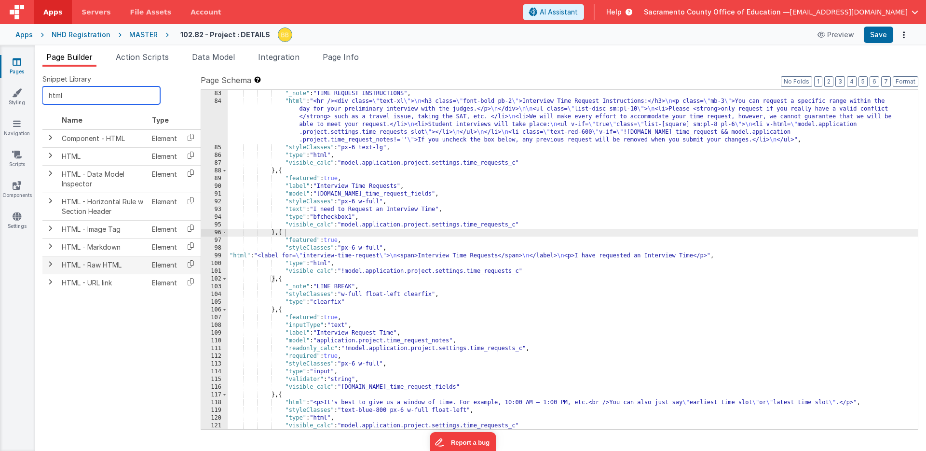
type input "html"
click at [113, 263] on td "HTML - Raw HTML" at bounding box center [103, 265] width 90 height 18
click at [51, 262] on span at bounding box center [50, 264] width 8 height 8
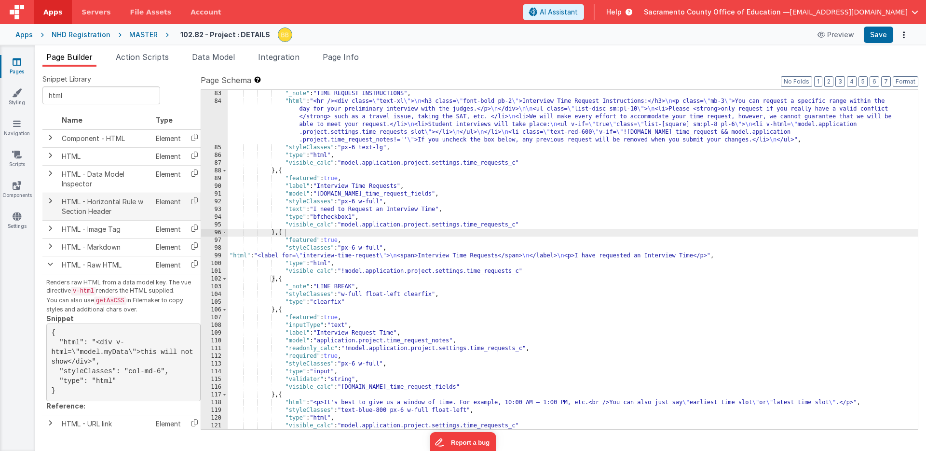
click at [111, 206] on td "HTML - Horizontal Rule w Section Header" at bounding box center [105, 207] width 94 height 28
click at [49, 200] on span at bounding box center [50, 201] width 8 height 8
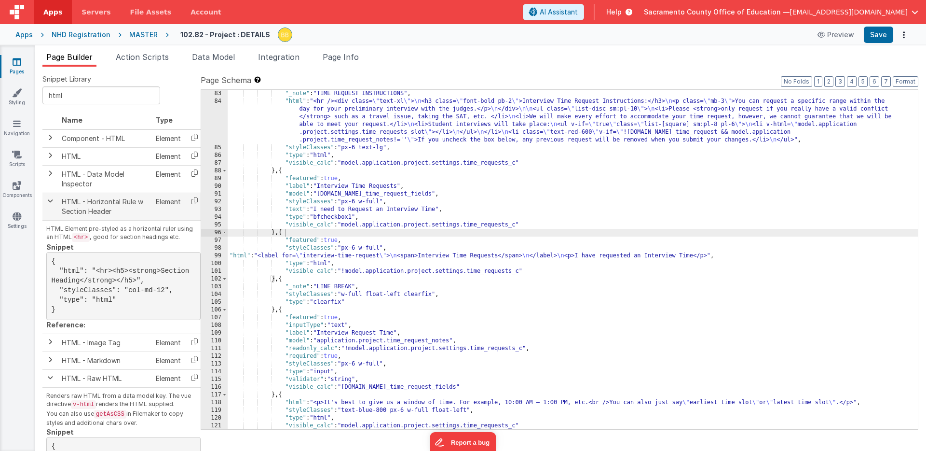
click at [50, 199] on span at bounding box center [50, 201] width 8 height 8
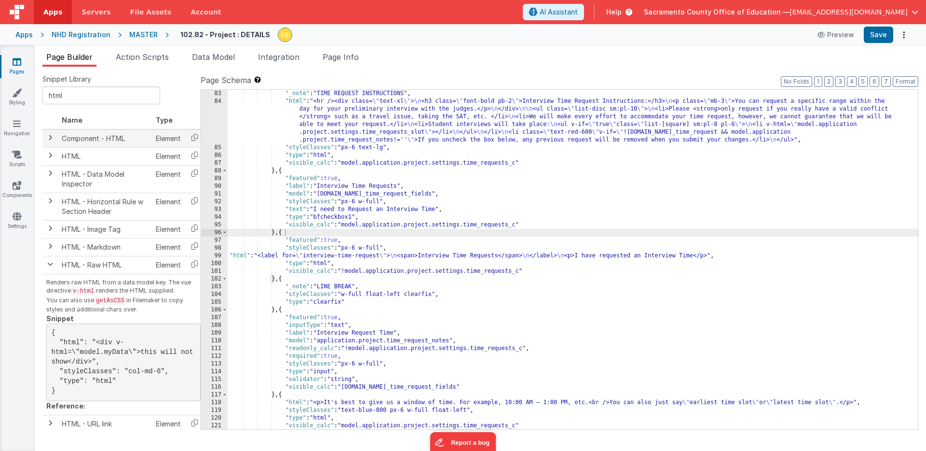
click at [50, 137] on span at bounding box center [50, 138] width 8 height 8
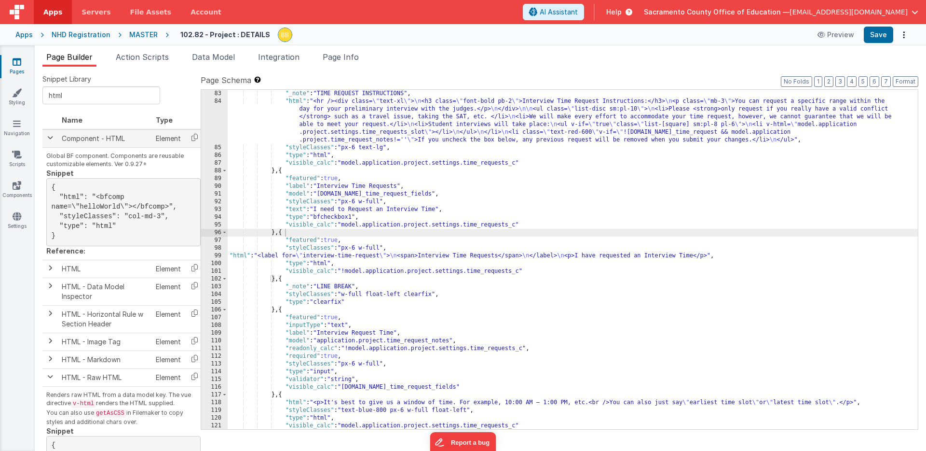
click at [50, 137] on span at bounding box center [50, 138] width 8 height 8
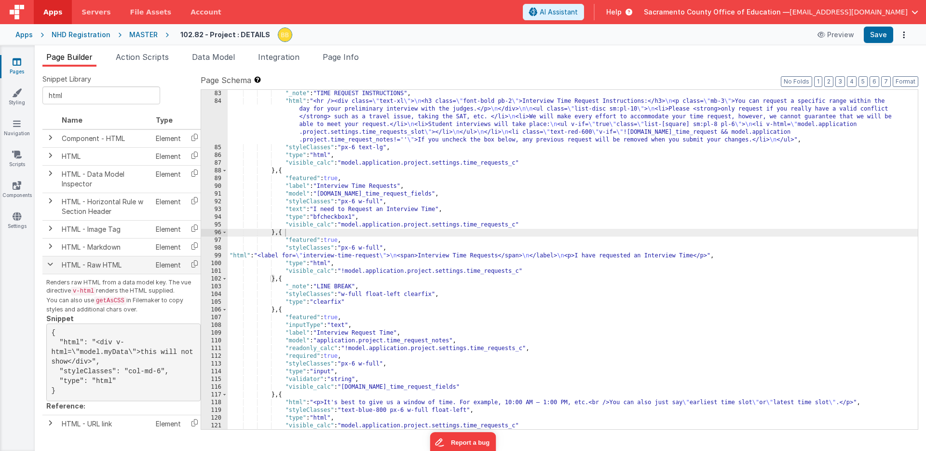
click at [50, 263] on span at bounding box center [50, 264] width 8 height 8
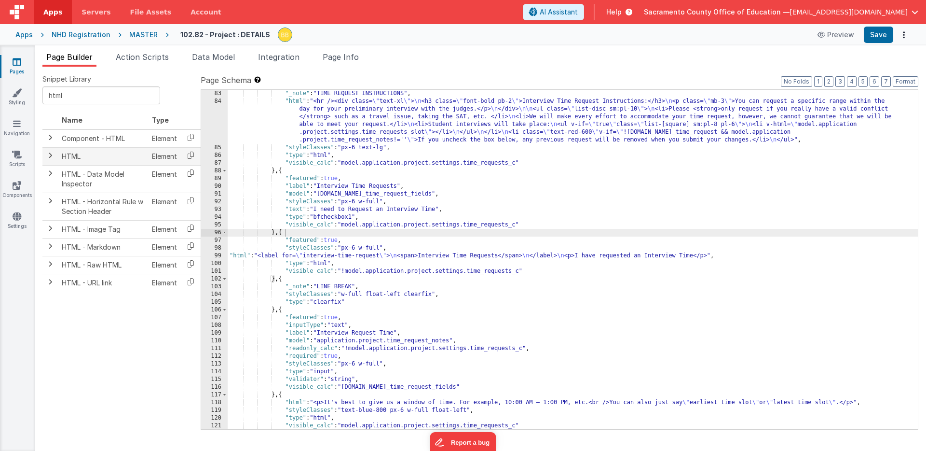
click at [51, 154] on span at bounding box center [50, 156] width 8 height 8
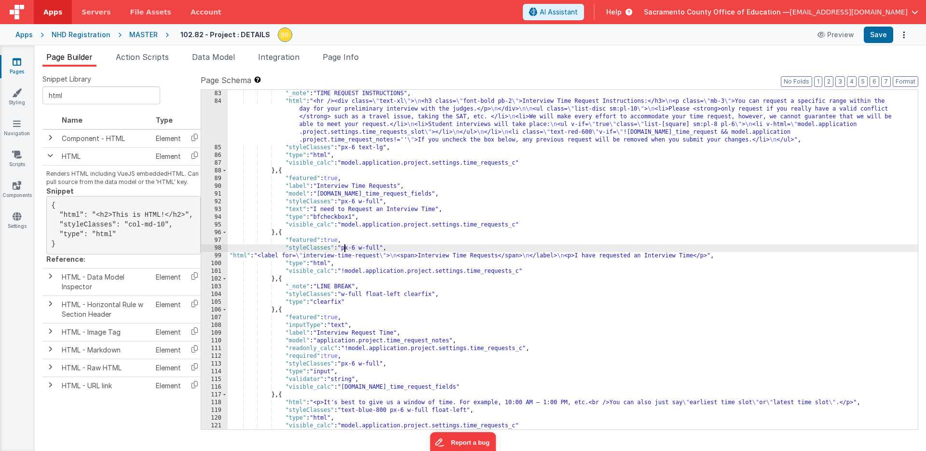
click at [345, 249] on div ""_note" : "TIME REQUEST INSTRUCTIONS" , "html" : "<hr /><div class= \" text-xl …" at bounding box center [573, 267] width 691 height 355
click at [877, 31] on button "Save" at bounding box center [878, 35] width 29 height 16
click at [350, 249] on div ""_note" : "TIME REQUEST INSTRUCTIONS" , "html" : "<hr /><div class= \" text-xl …" at bounding box center [573, 267] width 691 height 355
click at [379, 248] on div ""_note" : "TIME REQUEST INSTRUCTIONS" , "html" : "<hr /><div class= \" text-xl …" at bounding box center [573, 267] width 691 height 355
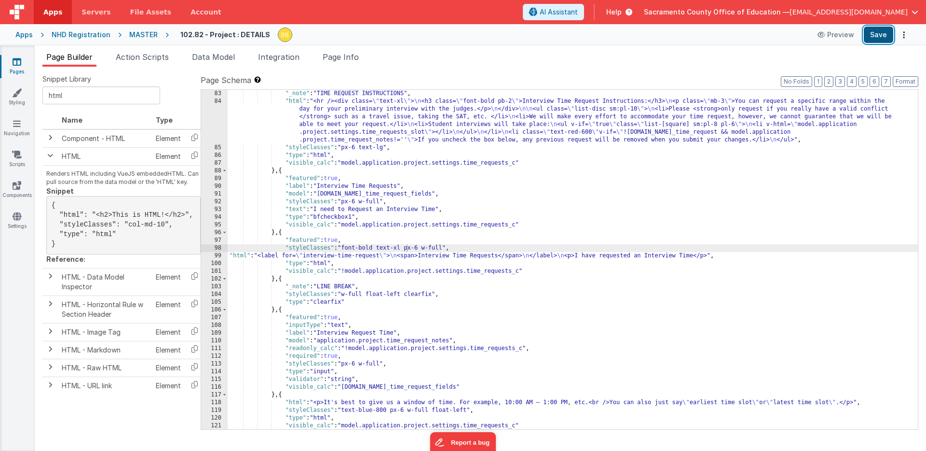
click at [871, 35] on button "Save" at bounding box center [878, 35] width 29 height 16
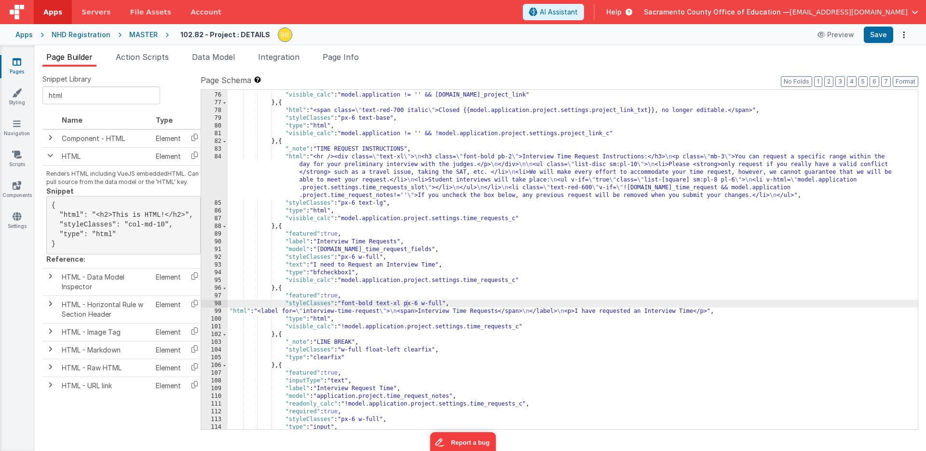
scroll to position [714, 0]
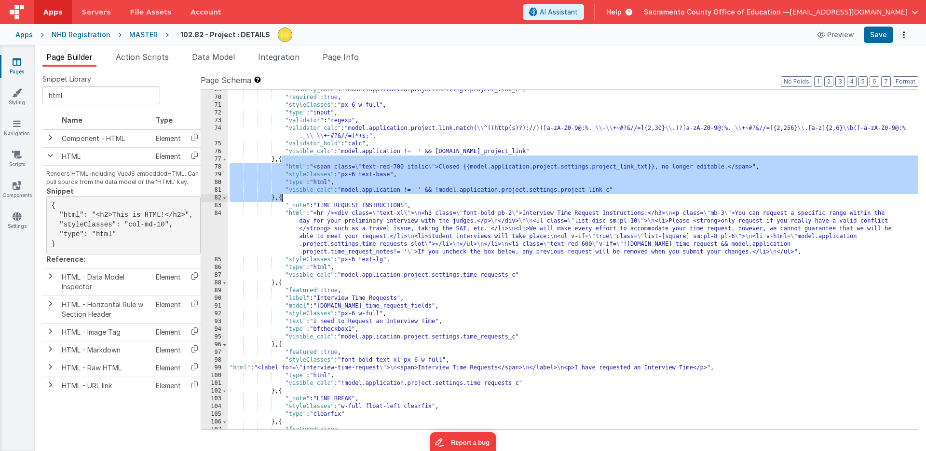
drag, startPoint x: 282, startPoint y: 159, endPoint x: 282, endPoint y: 196, distance: 37.2
click at [282, 196] on div ""readonly_calc" : "!model.application.project.settings.project_link_c" , "requi…" at bounding box center [573, 263] width 691 height 355
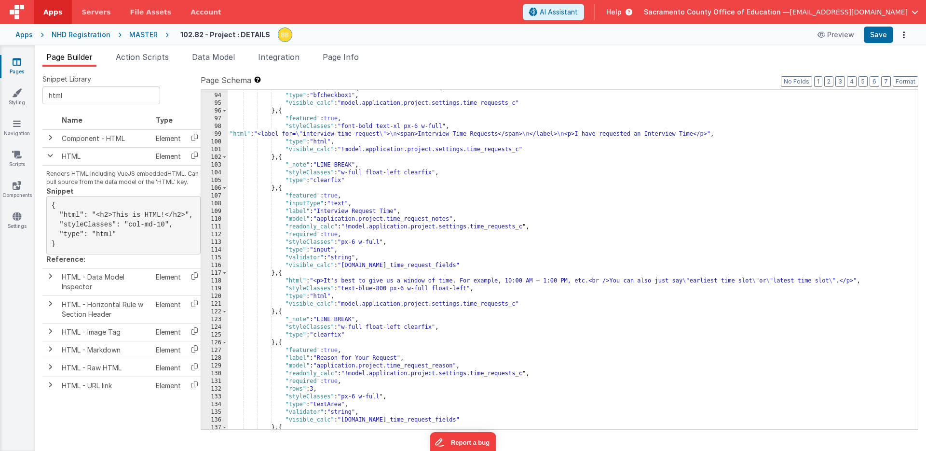
scroll to position [957, 0]
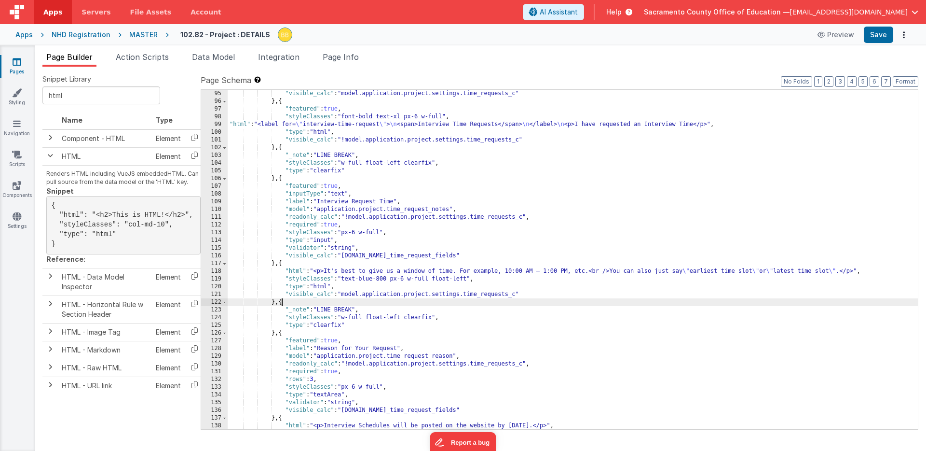
click at [281, 304] on div ""visible_calc" : "model.application.project.settings.time_requests_c" } , { "fe…" at bounding box center [573, 267] width 691 height 355
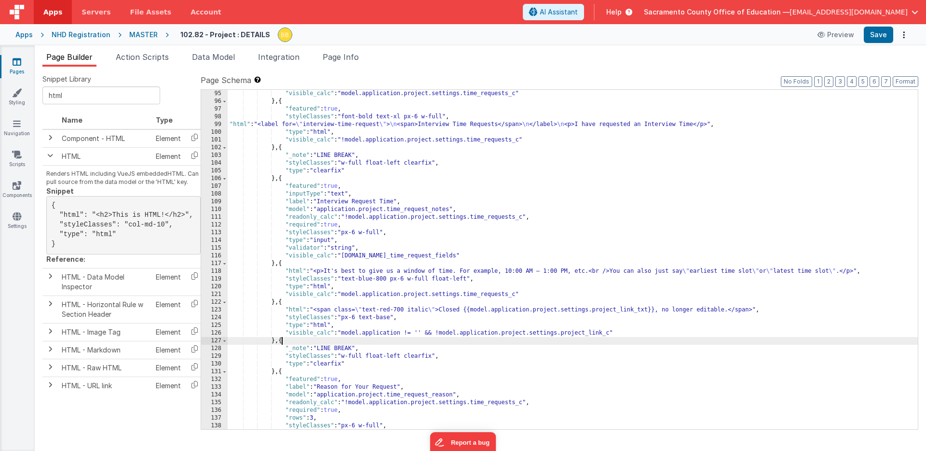
click at [495, 296] on div ""visible_calc" : "model.application.project.settings.time_requests_c" } , { "fe…" at bounding box center [573, 267] width 691 height 355
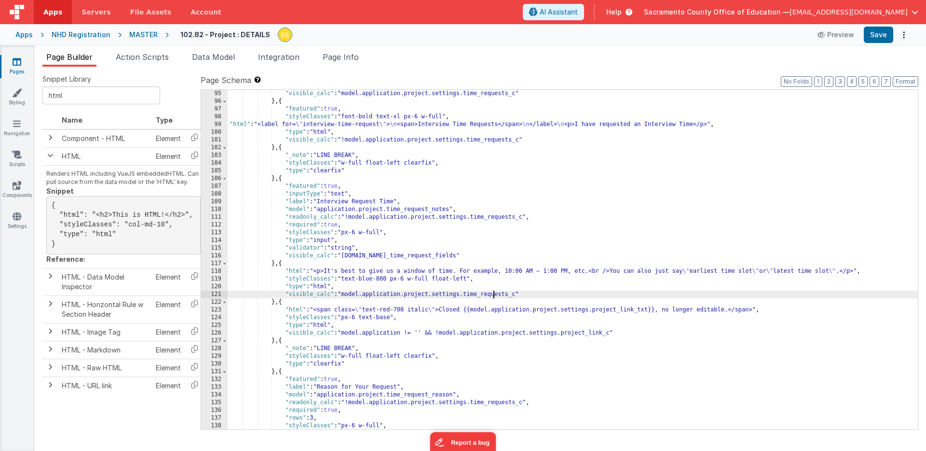
click at [495, 296] on div ""visible_calc" : "model.application.project.settings.time_requests_c" } , { "fe…" at bounding box center [573, 267] width 691 height 355
click at [576, 335] on div ""visible_calc" : "model.application.project.settings.time_requests_c" } , { "fe…" at bounding box center [573, 267] width 691 height 355
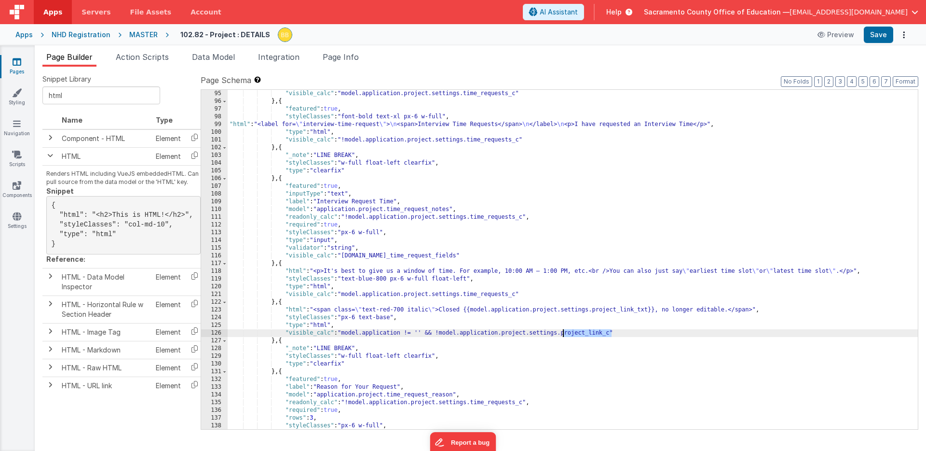
click at [576, 335] on div ""visible_calc" : "model.application.project.settings.time_requests_c" } , { "fe…" at bounding box center [573, 267] width 691 height 355
click at [606, 311] on div ""visible_calc" : "model.application.project.settings.time_requests_c" } , { "fe…" at bounding box center [573, 267] width 691 height 355
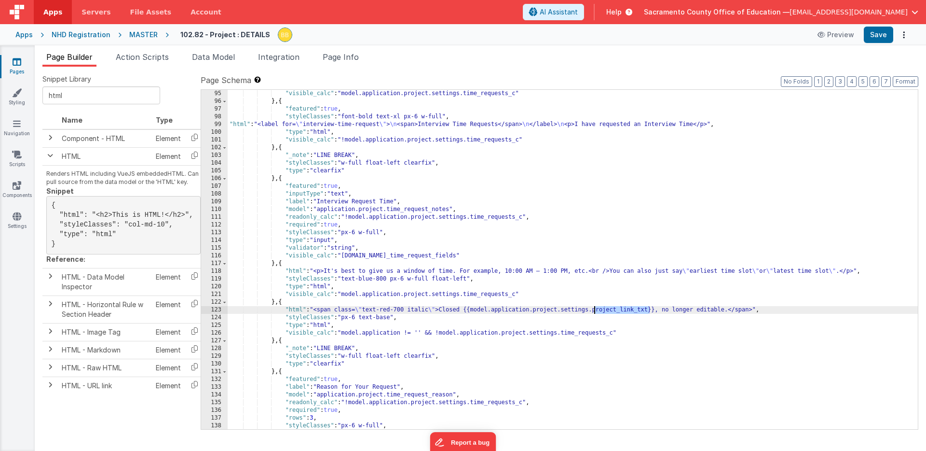
click at [606, 311] on div ""visible_calc" : "model.application.project.settings.time_requests_c" } , { "fe…" at bounding box center [573, 267] width 691 height 355
click at [876, 32] on button "Save" at bounding box center [878, 35] width 29 height 16
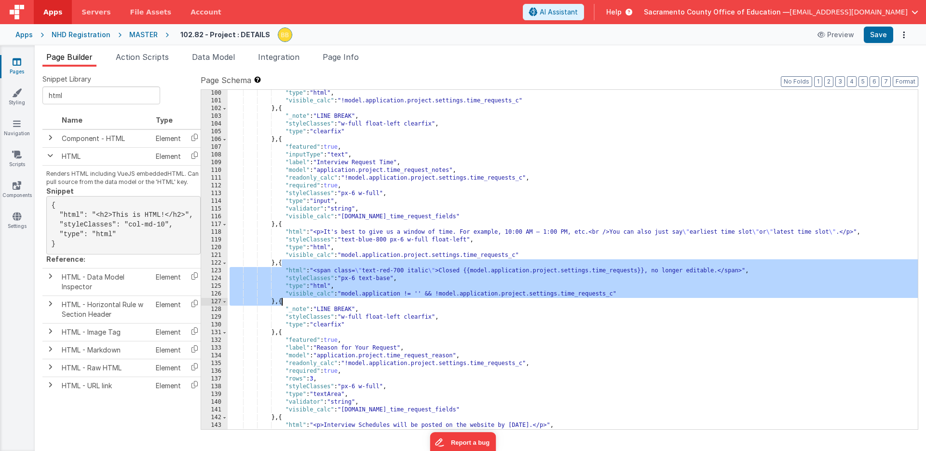
drag, startPoint x: 280, startPoint y: 264, endPoint x: 281, endPoint y: 300, distance: 36.2
click at [281, 300] on div ""type" : "html" , "visible_calc" : "!model.application.project.settings.time_re…" at bounding box center [573, 266] width 691 height 355
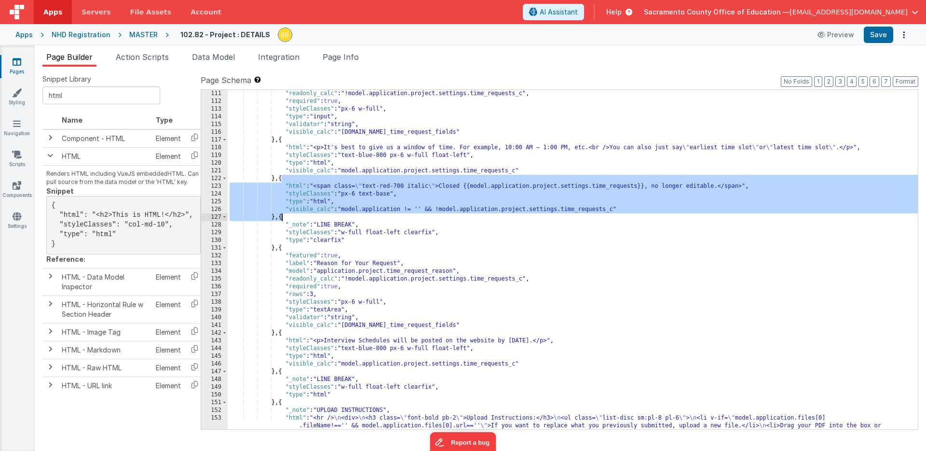
scroll to position [1081, 0]
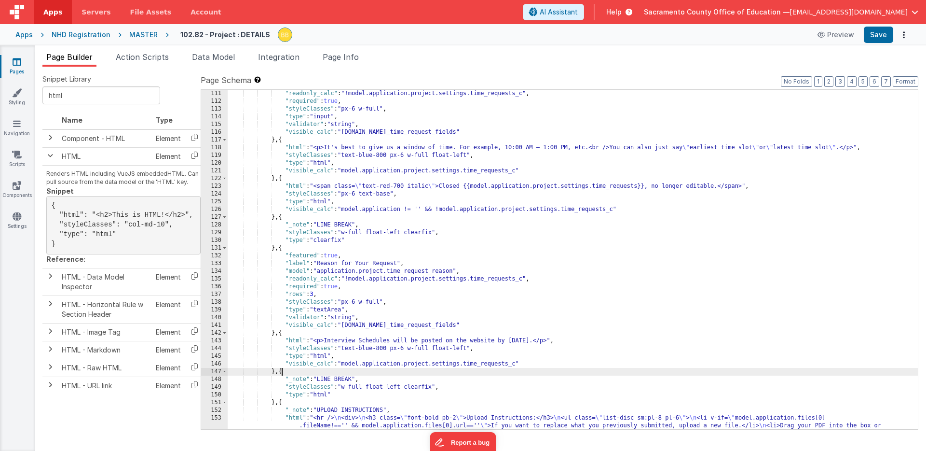
click at [281, 373] on div ""readonly_calc" : "!model.application.project.settings.time_requests_c" , "requ…" at bounding box center [573, 279] width 691 height 378
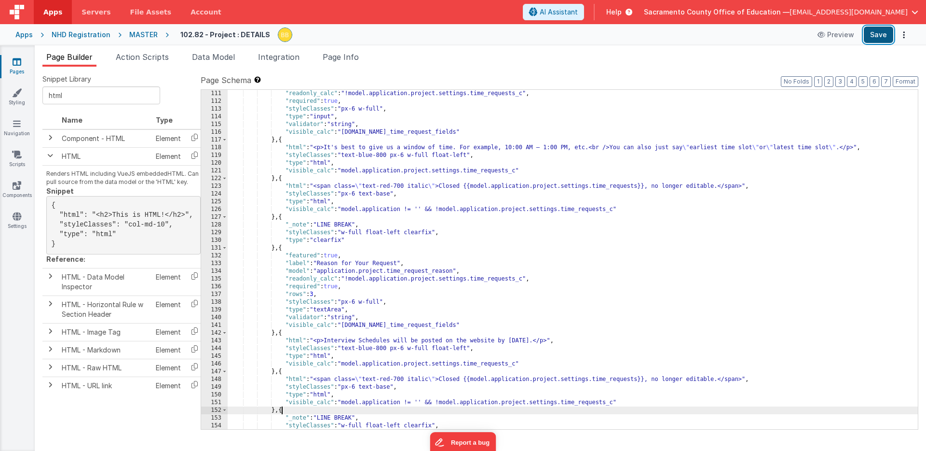
click at [882, 34] on button "Save" at bounding box center [878, 35] width 29 height 16
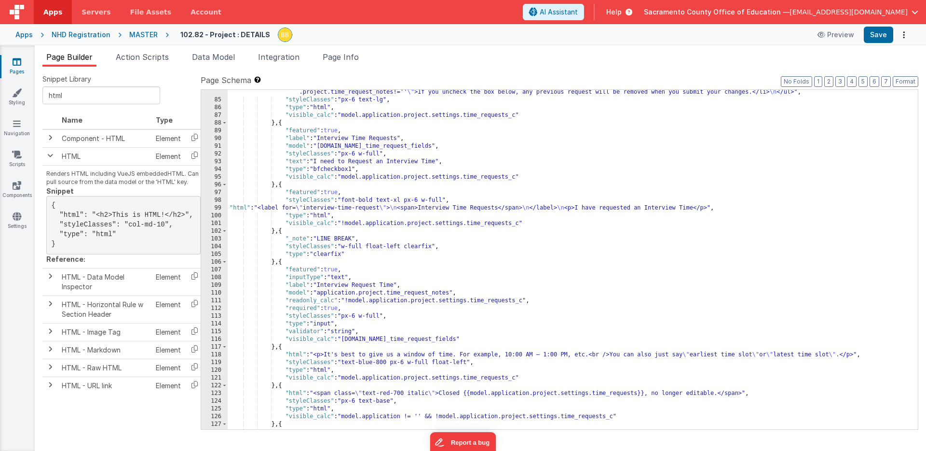
scroll to position [865, 0]
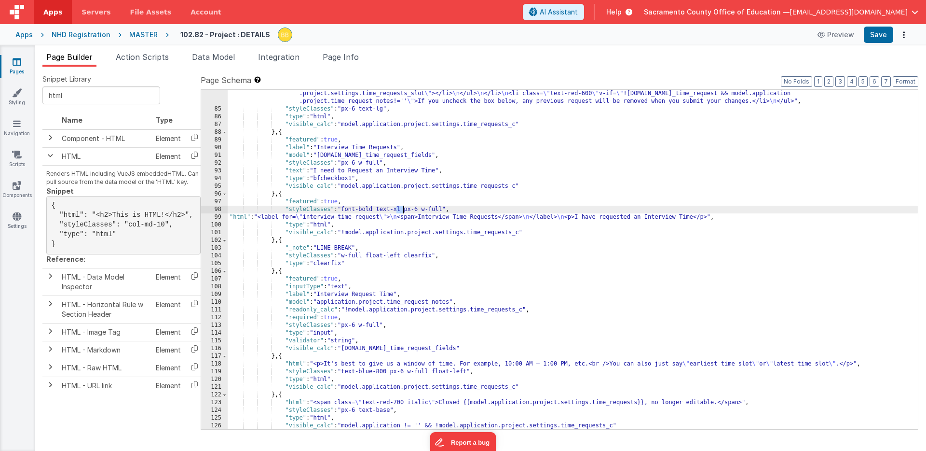
drag, startPoint x: 397, startPoint y: 210, endPoint x: 402, endPoint y: 211, distance: 5.8
click at [402, 211] on div ""html" : "<hr /><div class= \" text-xl \" > \n <h3 class= \" font-bold pb-2 \" …" at bounding box center [573, 255] width 691 height 393
click at [880, 32] on button "Save" at bounding box center [878, 35] width 29 height 16
click at [236, 218] on div ""html" : "<hr /><div class= \" text-xl \" > \n <h3 class= \" font-bold pb-2 \" …" at bounding box center [573, 255] width 691 height 393
click at [218, 216] on div "99" at bounding box center [214, 217] width 27 height 8
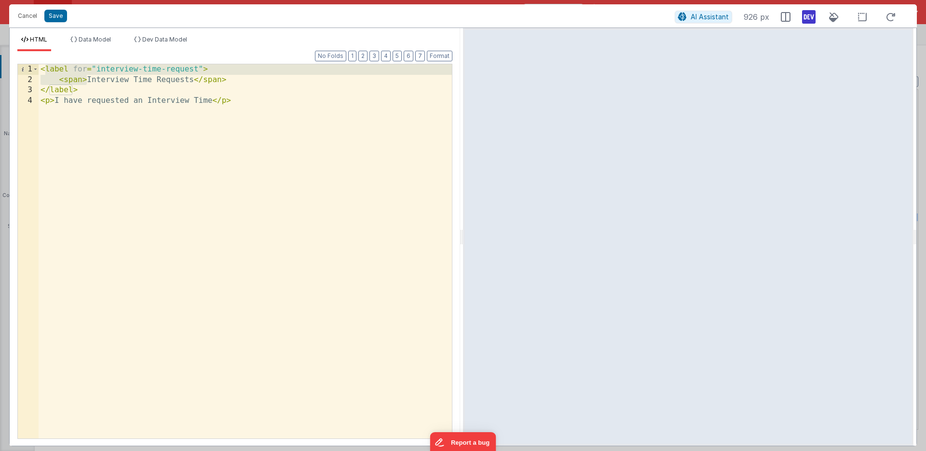
drag, startPoint x: 87, startPoint y: 81, endPoint x: 43, endPoint y: 71, distance: 44.4
click at [43, 71] on div "< label for = "interview-time-request" > < span > Interview Time Requests </ sp…" at bounding box center [246, 261] width 414 height 395
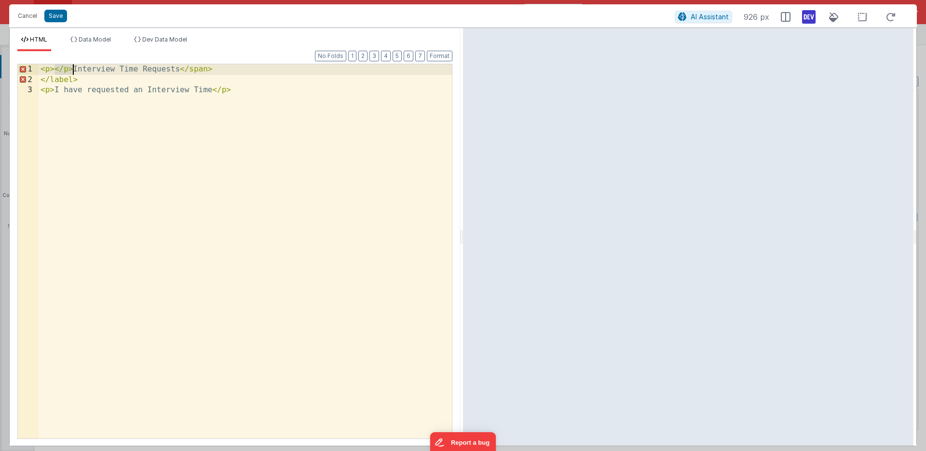
drag, startPoint x: 54, startPoint y: 70, endPoint x: 71, endPoint y: 69, distance: 17.4
click at [71, 69] on div "< p > </ p > Interview Time Requests </ span > </ label > < p > I have requeste…" at bounding box center [246, 261] width 414 height 395
drag, startPoint x: 78, startPoint y: 79, endPoint x: 162, endPoint y: 72, distance: 83.8
click at [162, 72] on div "< p > Interview Time Requests </ span > </ label > < p > I have requested an In…" at bounding box center [246, 261] width 414 height 395
click at [50, 70] on div "< p > Interview Time Requests </ p > < p > I have requested an Interview Time <…" at bounding box center [246, 261] width 414 height 395
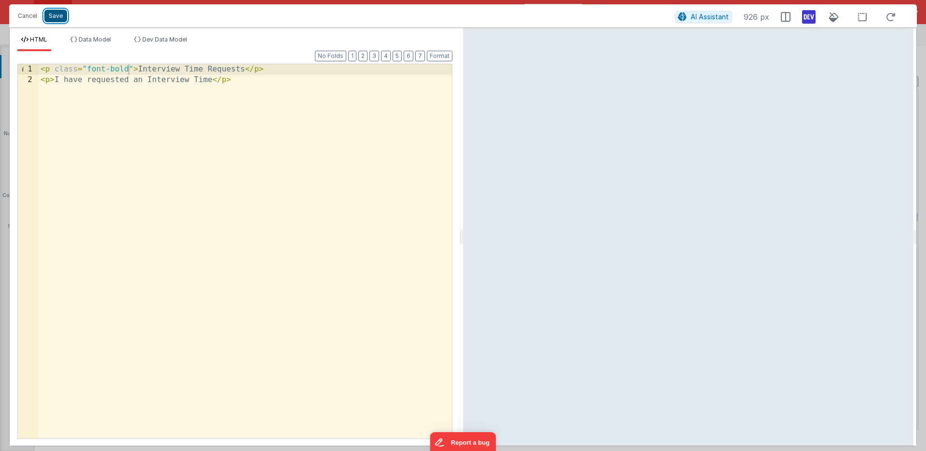
click at [56, 14] on button "Save" at bounding box center [55, 16] width 23 height 13
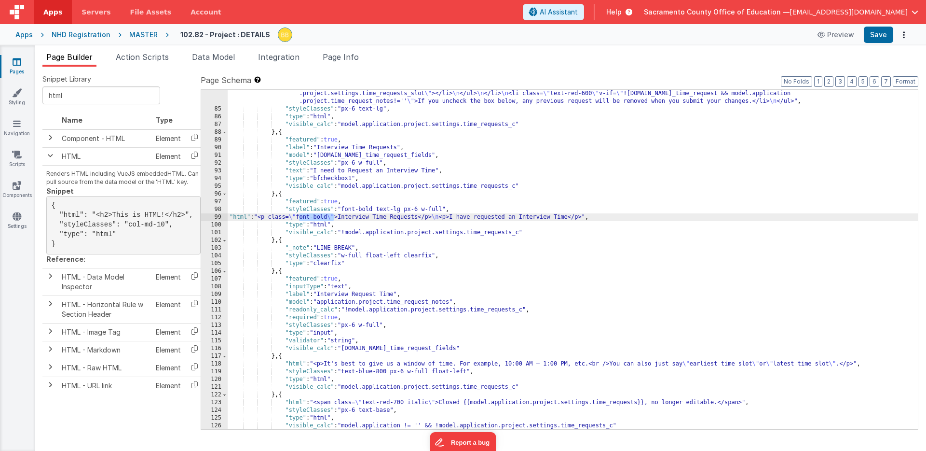
drag, startPoint x: 299, startPoint y: 216, endPoint x: 332, endPoint y: 217, distance: 33.3
click at [332, 217] on div ""html" : "<hr /><div class= \" text-xl \" > \n <h3 class= \" font-bold pb-2 \" …" at bounding box center [573, 255] width 691 height 393
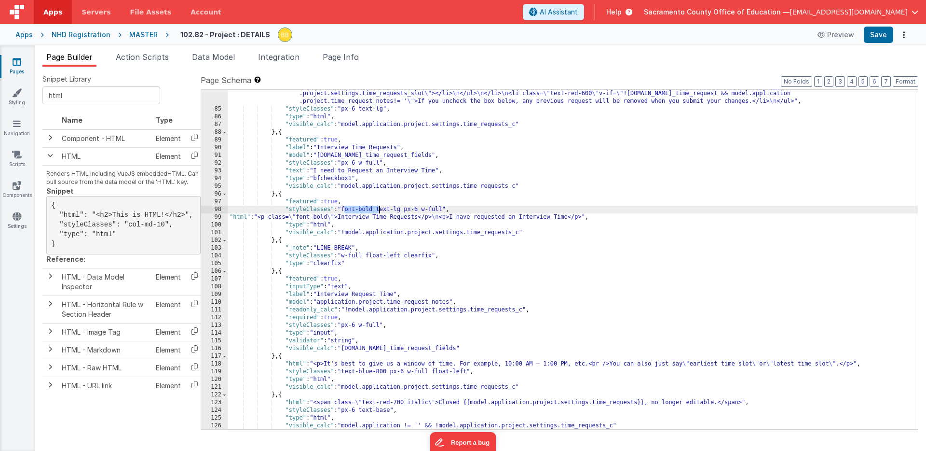
drag, startPoint x: 344, startPoint y: 210, endPoint x: 378, endPoint y: 211, distance: 34.3
click at [378, 211] on div ""html" : "<hr /><div class= \" text-xl \" > \n <h3 class= \" font-bold pb-2 \" …" at bounding box center [573, 255] width 691 height 393
click at [886, 32] on button "Save" at bounding box center [878, 35] width 29 height 16
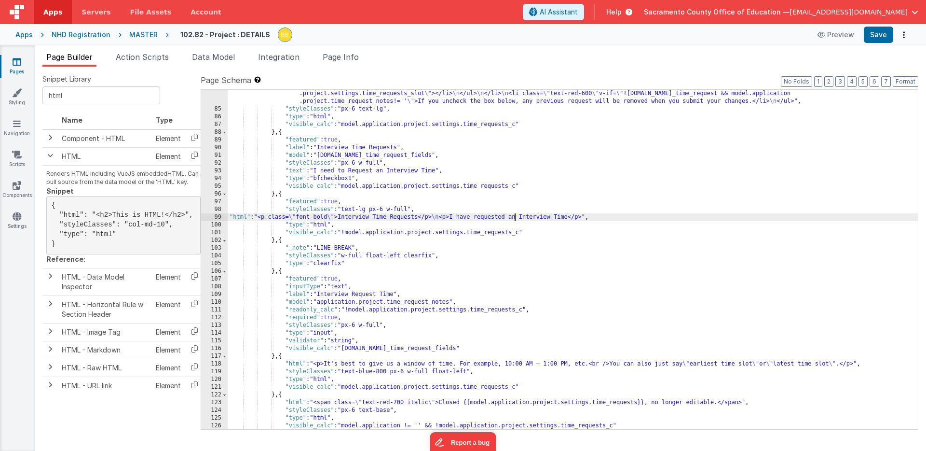
click at [515, 218] on div ""html" : "<hr /><div class= \" text-xl \" > \n <h3 class= \" font-bold pb-2 \" …" at bounding box center [573, 255] width 691 height 393
click at [609, 218] on div ""html" : "<hr /><div class= \" text-xl \" > \n <h3 class= \" font-bold pb-2 \" …" at bounding box center [573, 255] width 691 height 393
click at [881, 33] on button "Save" at bounding box center [878, 35] width 29 height 16
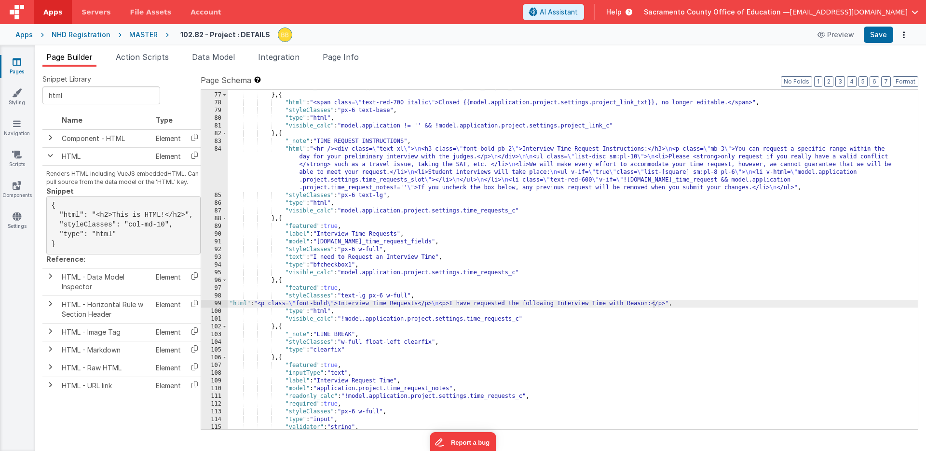
scroll to position [778, 0]
click at [511, 210] on div ""visible_calc" : "model.application != '' && [DOMAIN_NAME]_project_link" } , { …" at bounding box center [573, 260] width 691 height 355
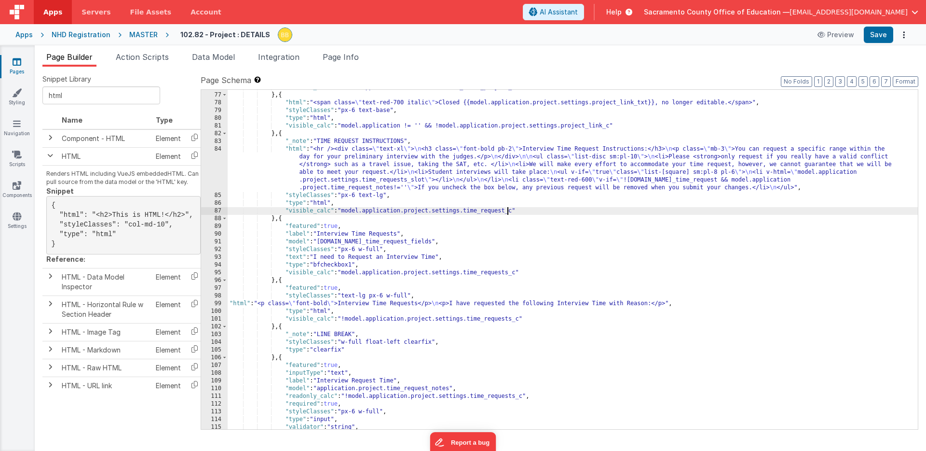
click at [511, 274] on div ""visible_calc" : "model.application != '' && [DOMAIN_NAME]_project_link" } , { …" at bounding box center [573, 260] width 691 height 355
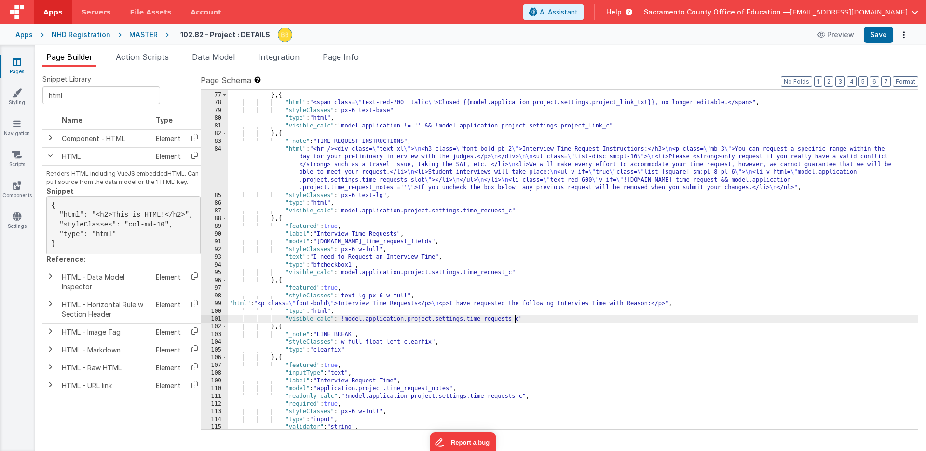
click at [515, 320] on div ""visible_calc" : "model.application != '' && [DOMAIN_NAME]_project_link" } , { …" at bounding box center [573, 260] width 691 height 355
click at [519, 397] on div ""visible_calc" : "model.application != '' && [DOMAIN_NAME]_project_link" } , { …" at bounding box center [573, 260] width 691 height 355
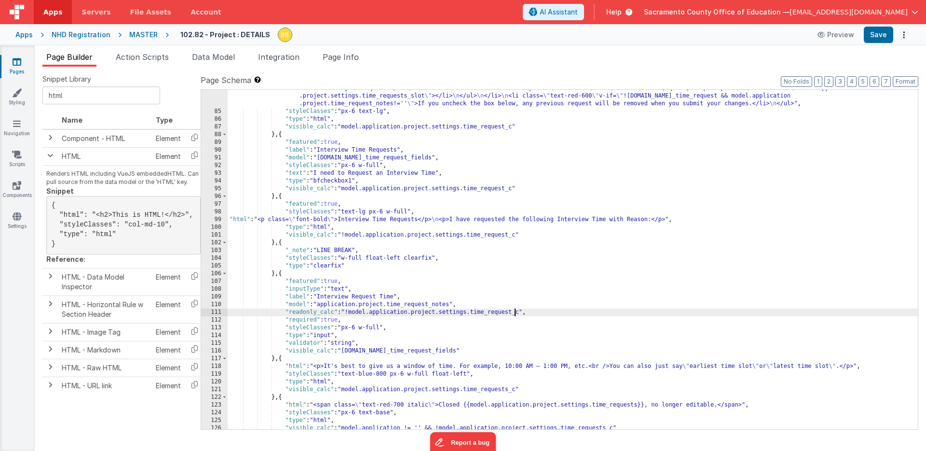
scroll to position [891, 0]
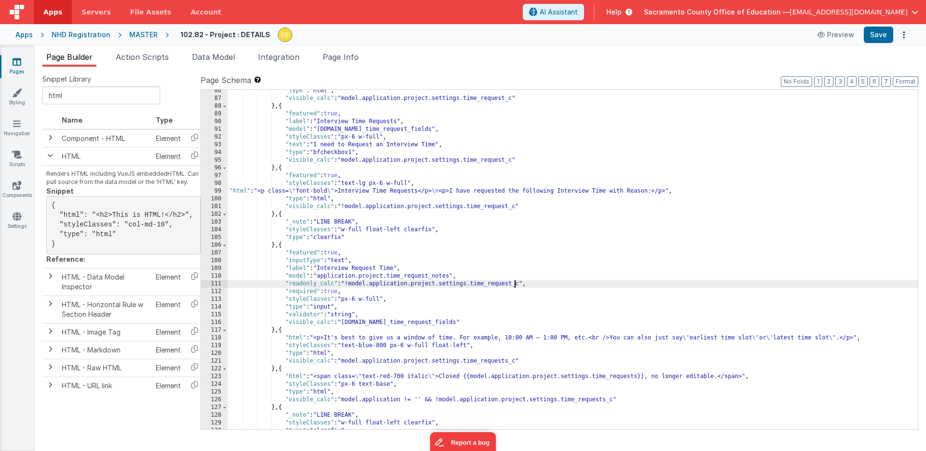
click at [511, 362] on div ""type" : "html" , "visible_calc" : "model.application.project.settings.time_req…" at bounding box center [573, 264] width 691 height 355
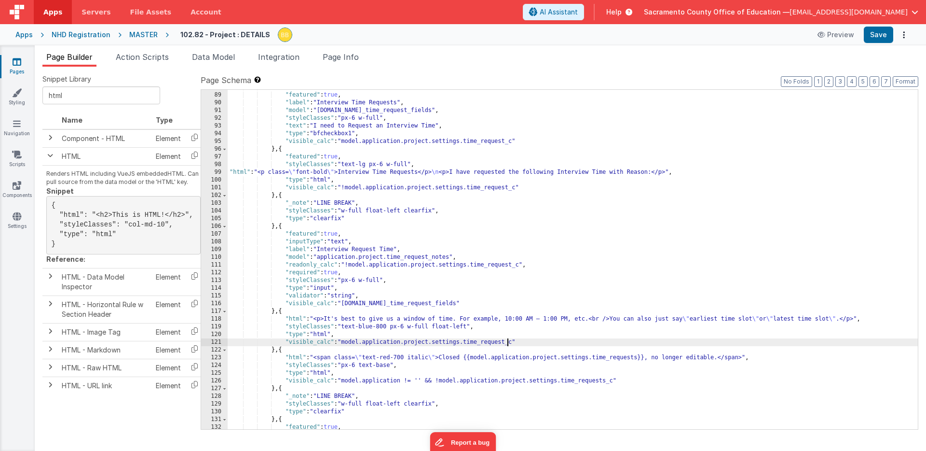
scroll to position [910, 0]
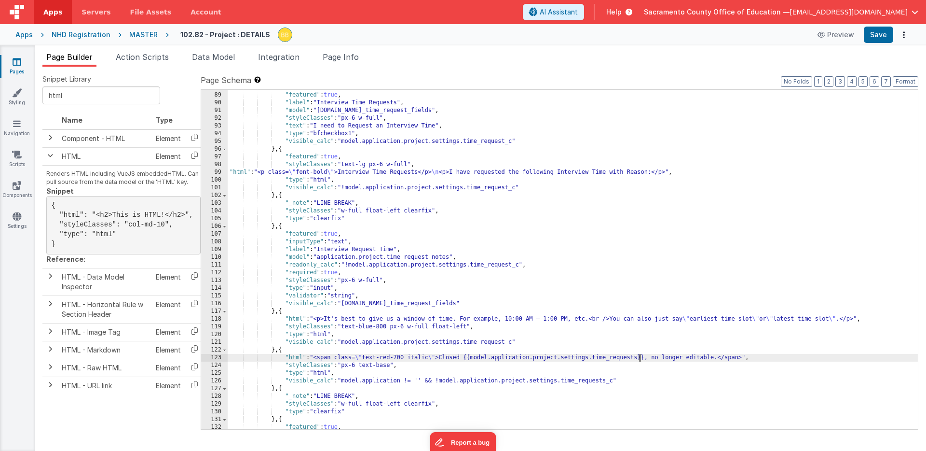
click at [640, 359] on div "} , { "featured" : true , "label" : "Interview Time Requests" , "model" : "[DOM…" at bounding box center [573, 260] width 691 height 355
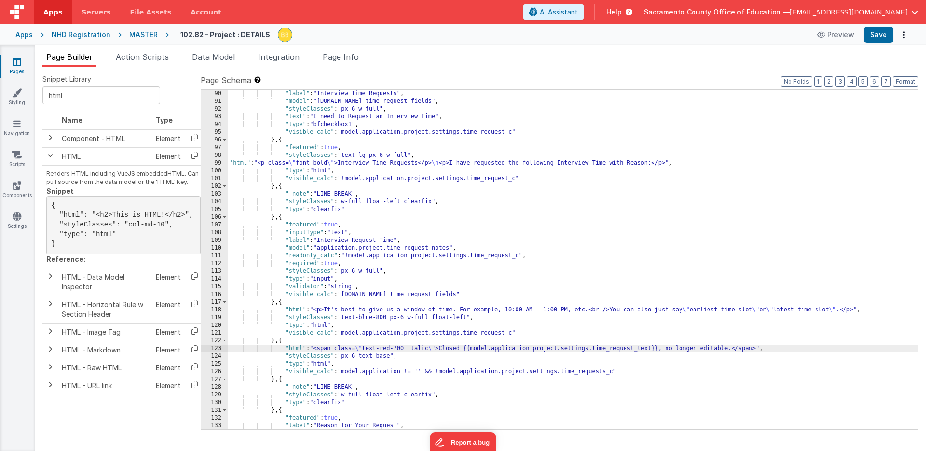
scroll to position [988, 0]
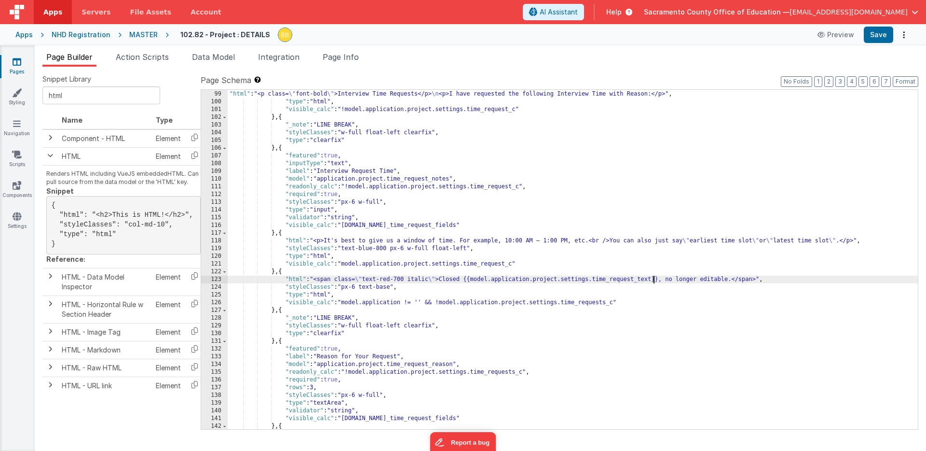
click at [608, 302] on div ""styleClasses" : "text-lg px-6 w-full" , "html" : "<p class= \" font-bold \" >I…" at bounding box center [573, 260] width 691 height 355
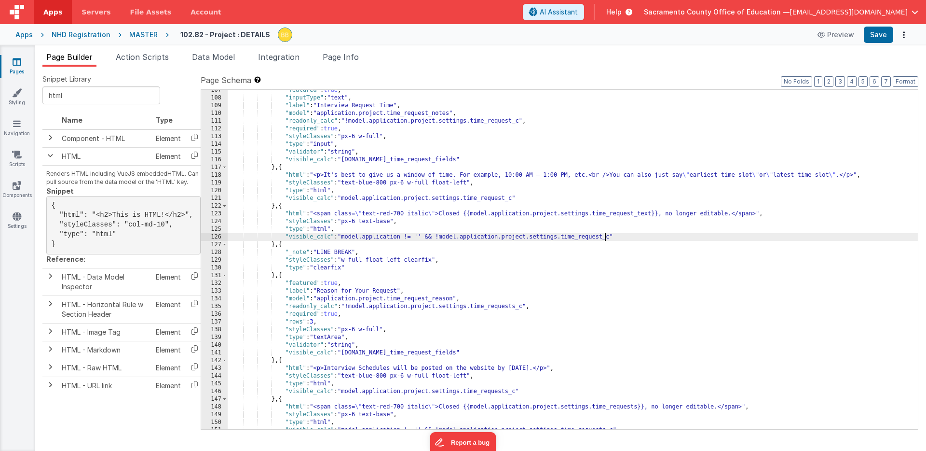
scroll to position [1053, 0]
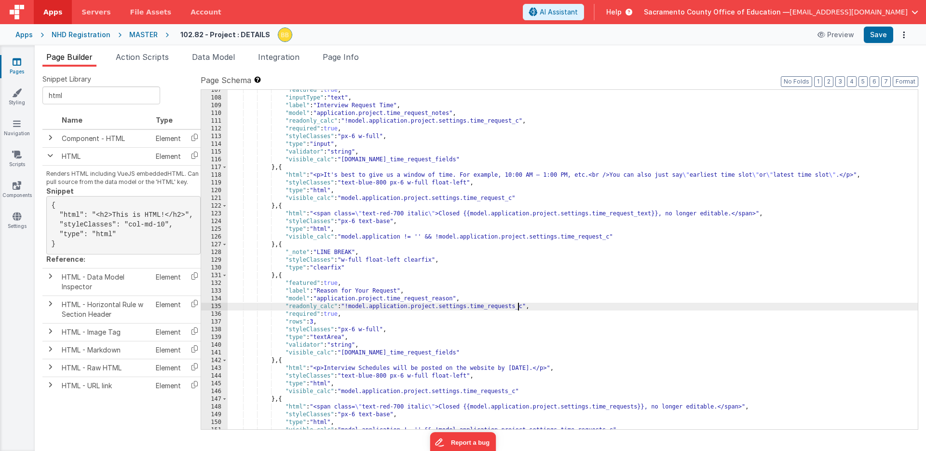
click at [518, 306] on div ""featured" : true , "inputType" : "text" , "label" : "Interview Request Time" ,…" at bounding box center [573, 263] width 691 height 355
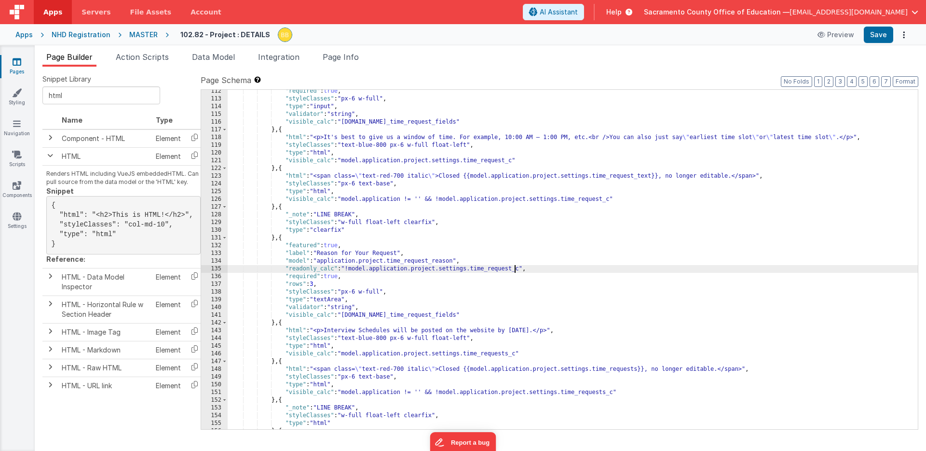
scroll to position [1091, 0]
click at [608, 393] on div ""required" : true , "styleClasses" : "px-6 w-full" , "type" : "input" , "valida…" at bounding box center [573, 264] width 691 height 355
click at [639, 371] on div ""required" : true , "styleClasses" : "px-6 w-full" , "type" : "input" , "valida…" at bounding box center [573, 264] width 691 height 355
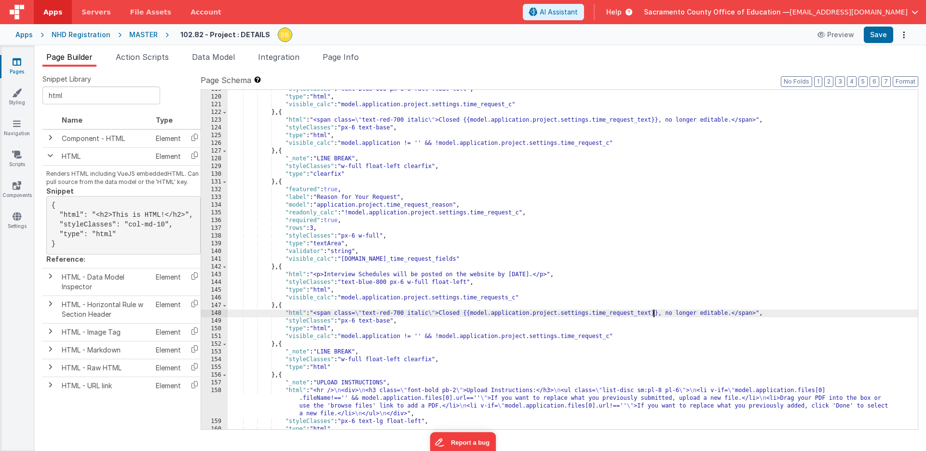
scroll to position [1156, 0]
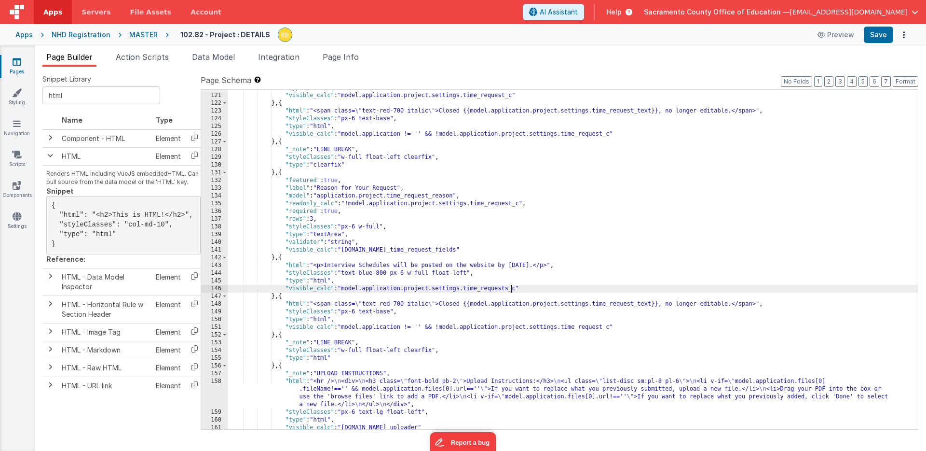
click at [511, 289] on div ""type" : "html" , "visible_calc" : "model.application.project.settings.time_req…" at bounding box center [573, 261] width 691 height 355
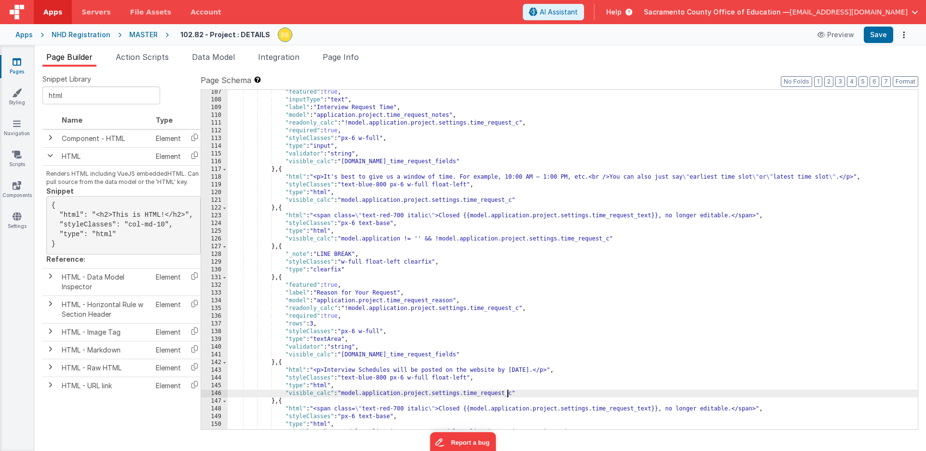
scroll to position [998, 0]
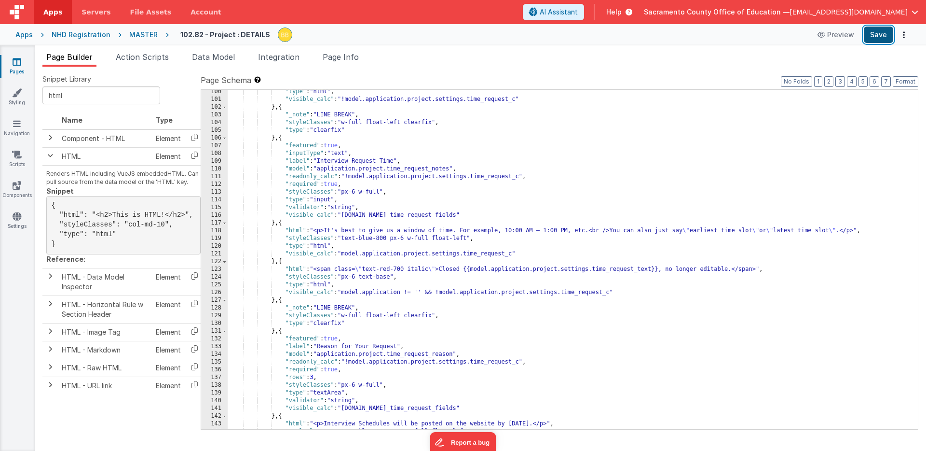
click at [877, 33] on button "Save" at bounding box center [878, 35] width 29 height 16
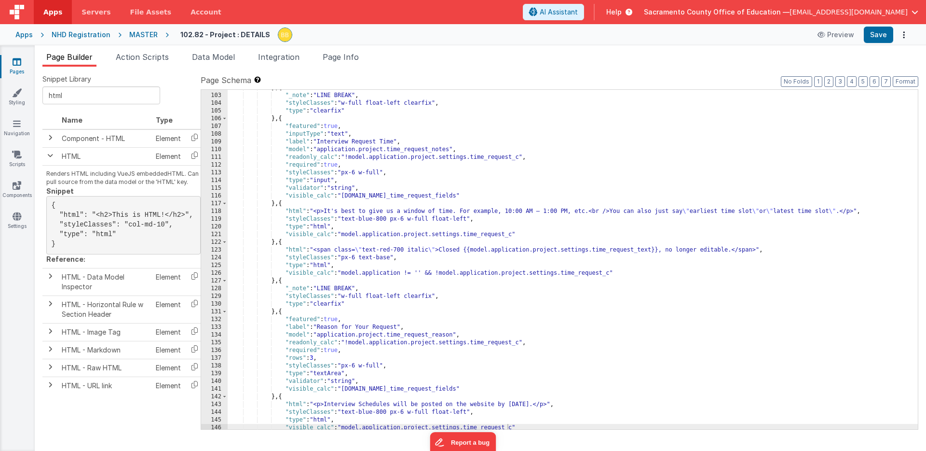
scroll to position [1017, 0]
click at [646, 250] on div "} , { "_note" : "LINE BREAK" , "styleClasses" : "w-full float-left clearfix" , …" at bounding box center [573, 261] width 691 height 355
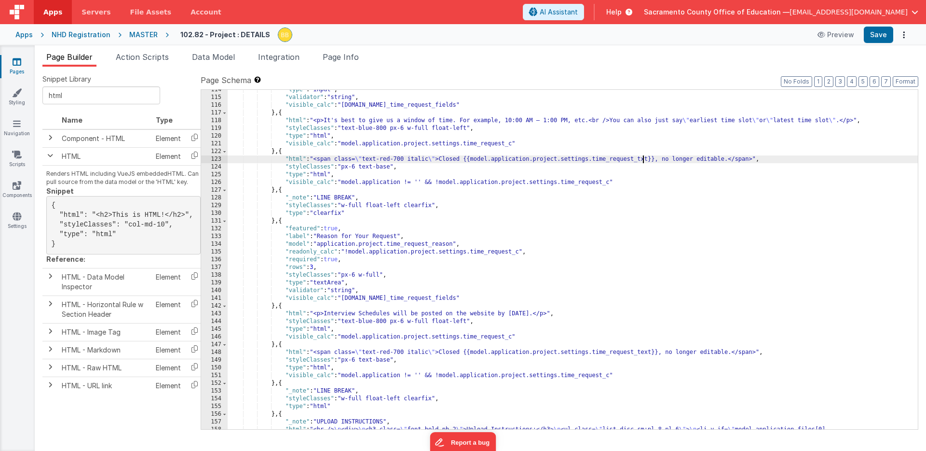
scroll to position [1108, 0]
click at [646, 352] on div ""type" : "input" , "validator" : "string" , "visible_calc" : "[DOMAIN_NAME]_tim…" at bounding box center [573, 275] width 691 height 378
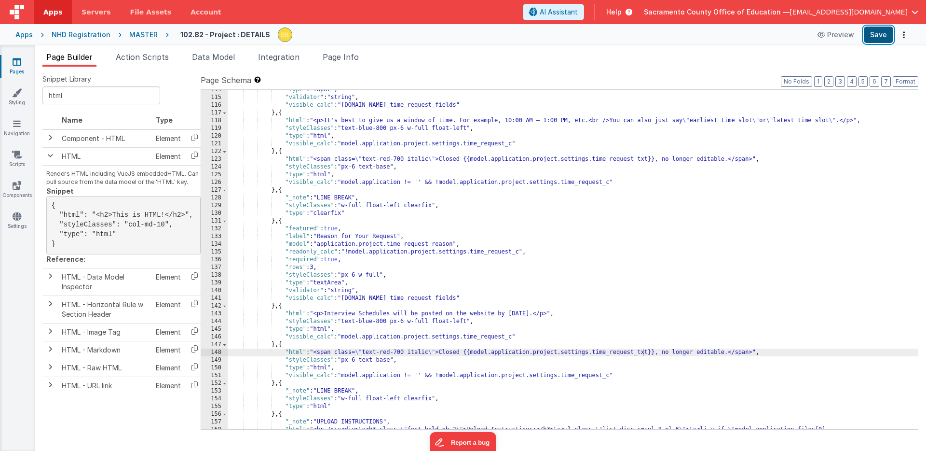
click at [881, 33] on button "Save" at bounding box center [878, 35] width 29 height 16
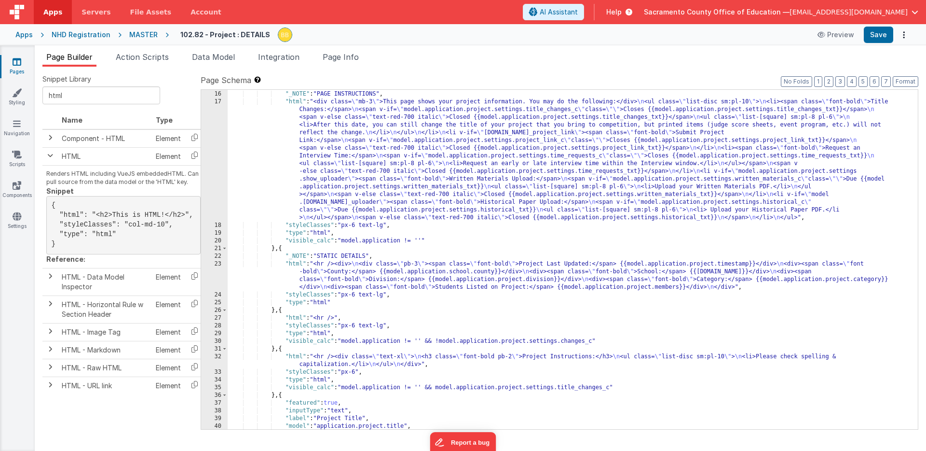
scroll to position [72, 0]
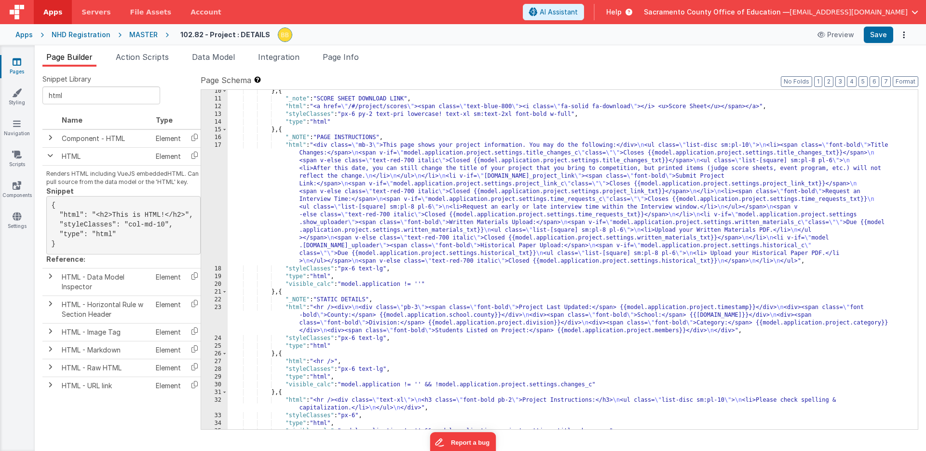
click at [295, 147] on div "} , { "_note" : "SCORE SHEET DOWNLOAD LINK" , "html" : "<a href= \" /#/project/…" at bounding box center [573, 264] width 691 height 355
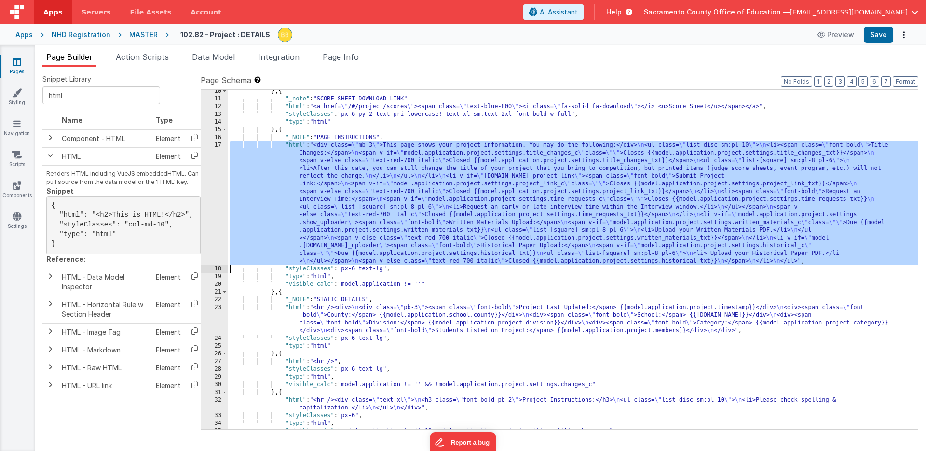
click at [211, 151] on div "17" at bounding box center [214, 203] width 27 height 124
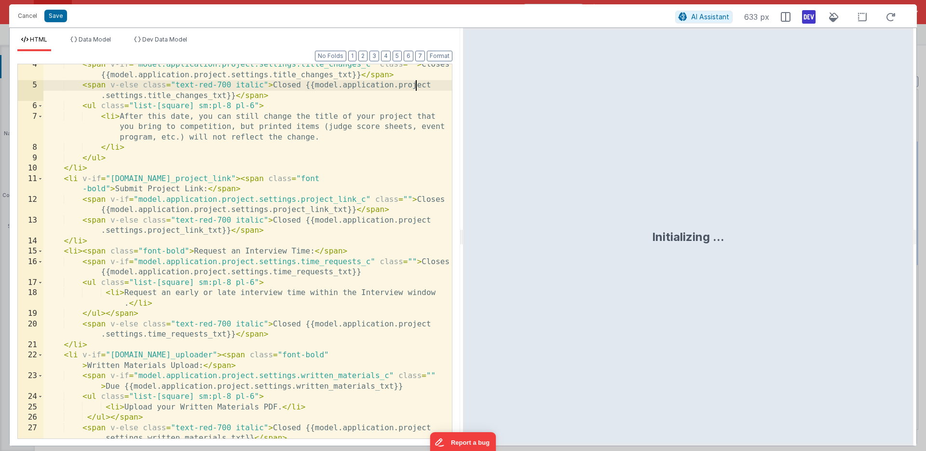
scroll to position [46, 0]
click at [332, 273] on div "< span v-if = "model.application.project.settings.title_changes_c" class = "" >…" at bounding box center [247, 261] width 409 height 405
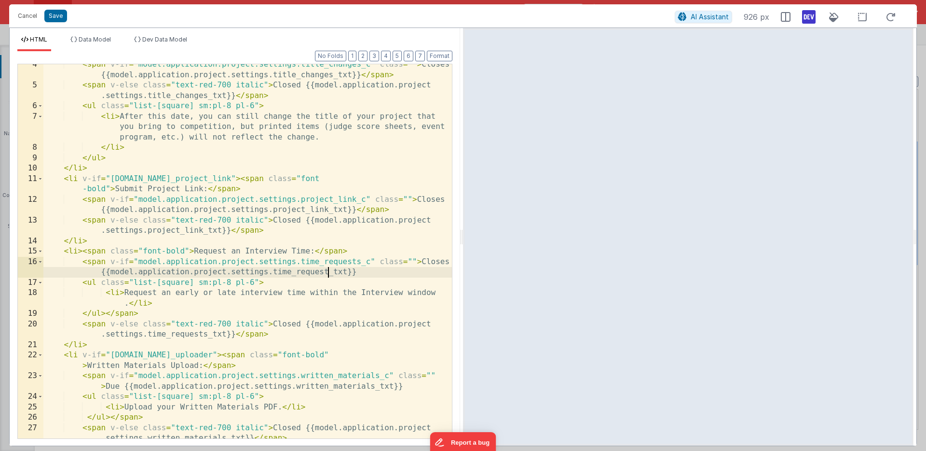
click at [207, 336] on div "< span v-if = "model.application.project.settings.title_changes_c" class = "" >…" at bounding box center [247, 261] width 409 height 405
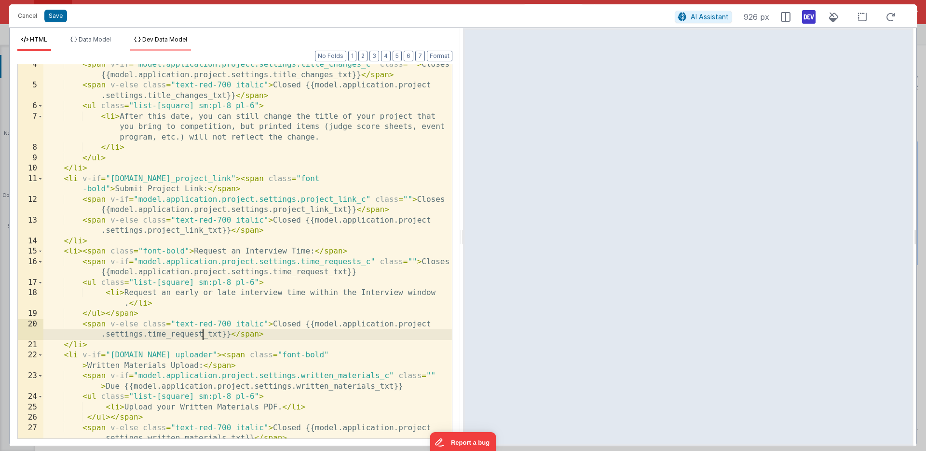
click at [169, 39] on span "Dev Data Model" at bounding box center [164, 39] width 45 height 7
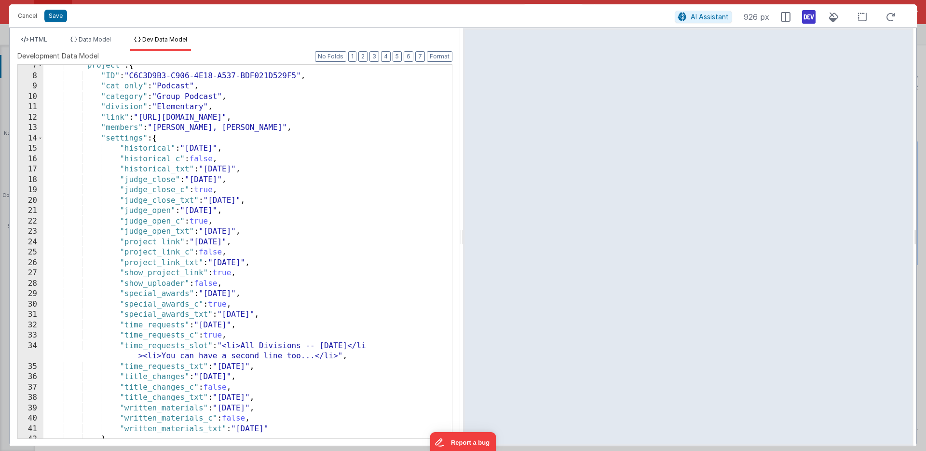
scroll to position [67, 0]
click at [182, 326] on div ""project" : { "ID" : "C6C3D9B3-C906-4E18-A537-BDF021D529F5" , "cat_only" : "Pod…" at bounding box center [247, 257] width 409 height 394
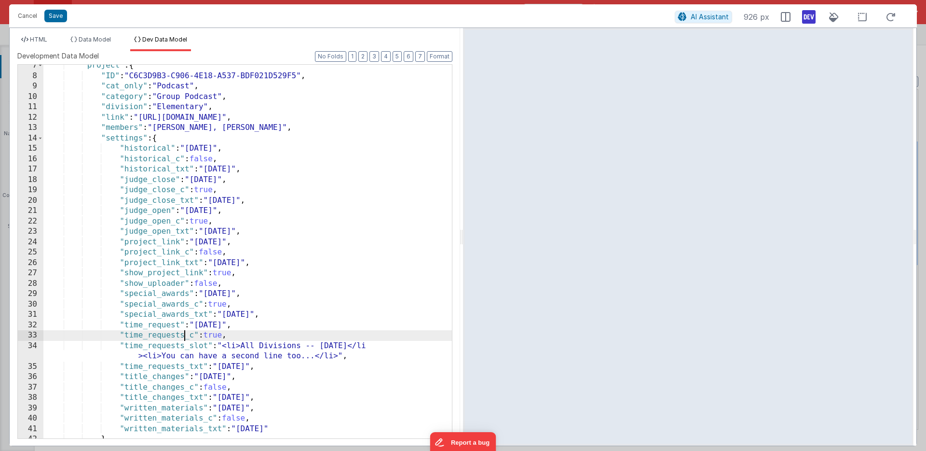
click at [183, 336] on div ""project" : { "ID" : "C6C3D9B3-C906-4E18-A537-BDF021D529F5" , "cat_only" : "Pod…" at bounding box center [247, 257] width 409 height 394
click at [183, 346] on div ""project" : { "ID" : "C6C3D9B3-C906-4E18-A537-BDF021D529F5" , "cat_only" : "Pod…" at bounding box center [247, 257] width 409 height 394
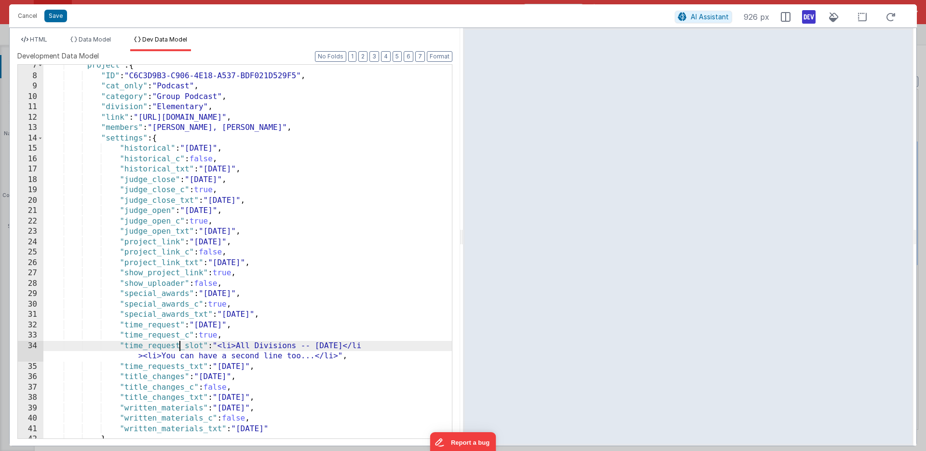
click at [183, 368] on div ""project" : { "ID" : "C6C3D9B3-C906-4E18-A537-BDF021D529F5" , "cat_only" : "Pod…" at bounding box center [247, 257] width 409 height 394
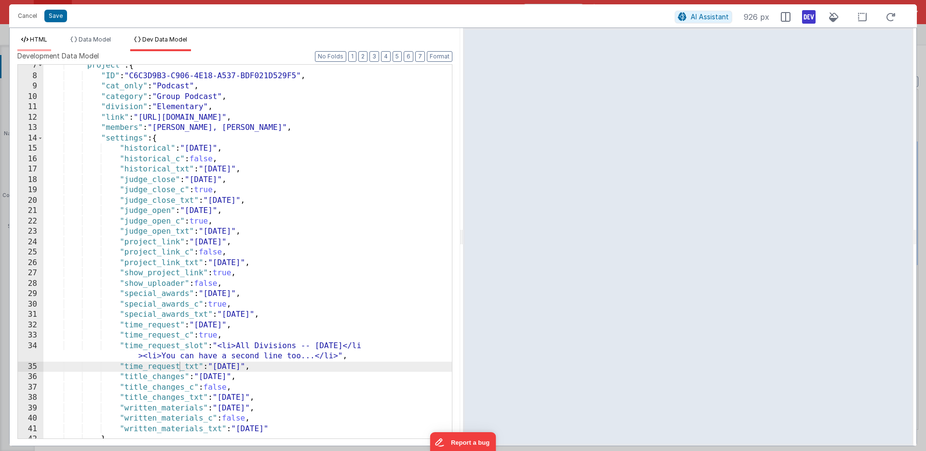
click at [31, 38] on span "HTML" at bounding box center [38, 39] width 17 height 7
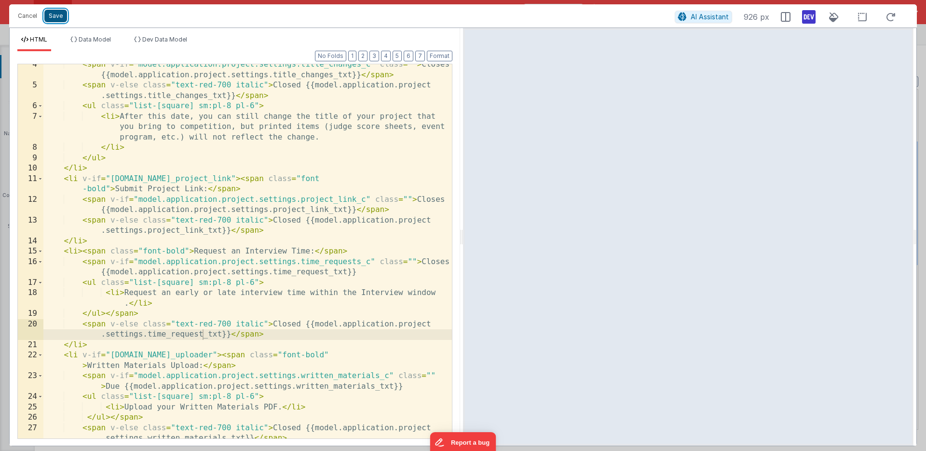
click at [54, 14] on button "Save" at bounding box center [55, 16] width 23 height 13
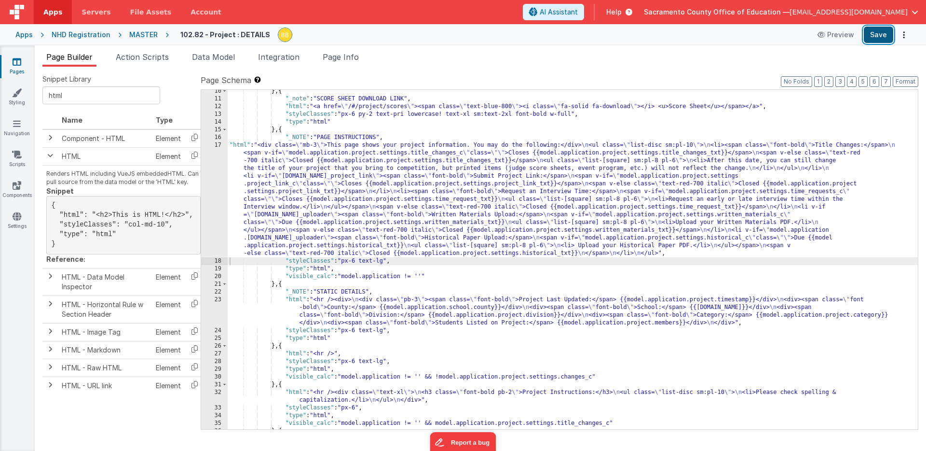
click at [876, 34] on button "Save" at bounding box center [878, 35] width 29 height 16
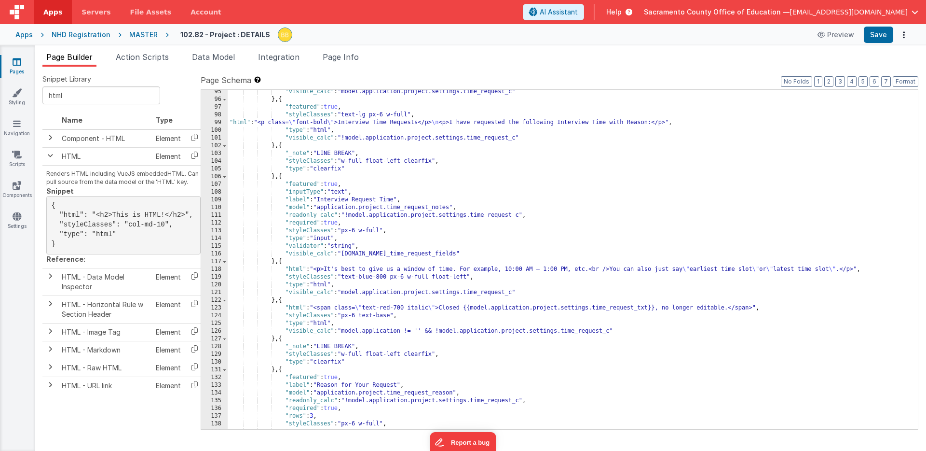
scroll to position [952, 0]
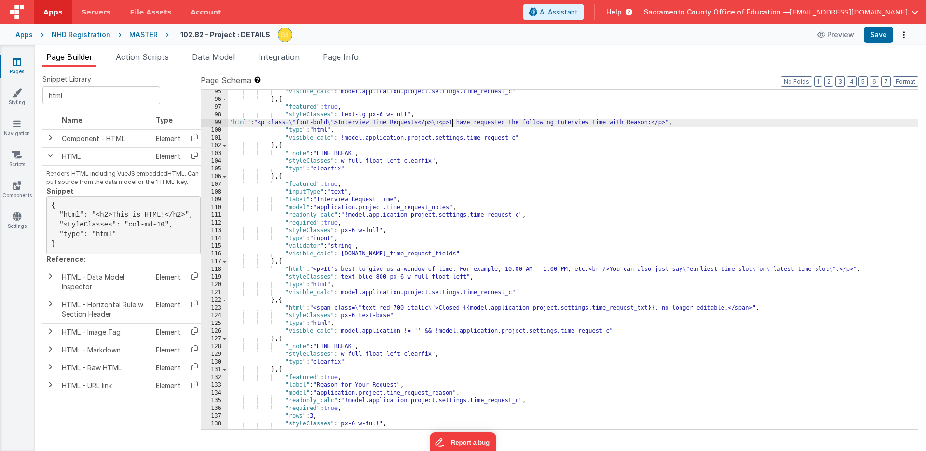
click at [452, 123] on div ""visible_calc" : "model.application.project.settings.time_request_c" } , { "fea…" at bounding box center [573, 265] width 691 height 355
click at [484, 123] on div ""visible_calc" : "model.application.project.settings.time_request_c" } , { "fea…" at bounding box center [573, 265] width 691 height 355
click at [574, 123] on div ""visible_calc" : "model.application.project.settings.time_request_c" } , { "fea…" at bounding box center [573, 265] width 691 height 355
click at [880, 34] on button "Save" at bounding box center [878, 35] width 29 height 16
drag, startPoint x: 522, startPoint y: 123, endPoint x: 491, endPoint y: 123, distance: 31.4
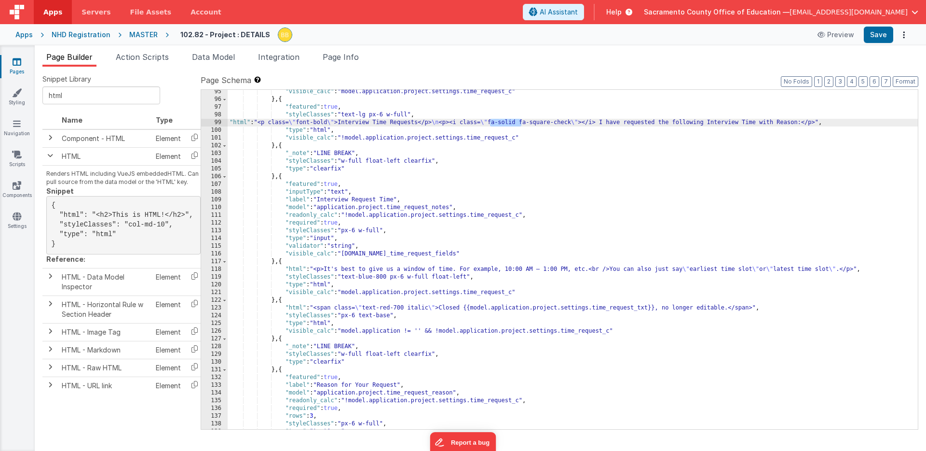
click at [491, 123] on div ""visible_calc" : "model.application.project.settings.time_request_c" } , { "fea…" at bounding box center [573, 265] width 691 height 355
click at [874, 31] on button "Save" at bounding box center [878, 35] width 29 height 16
click at [491, 123] on div ""visible_calc" : "model.application.project.settings.time_request_c" } , { "fea…" at bounding box center [573, 265] width 691 height 355
click at [874, 30] on button "Save" at bounding box center [878, 35] width 29 height 16
click at [497, 124] on div ""visible_calc" : "model.application.project.settings.time_request_c" } , { "fea…" at bounding box center [573, 265] width 691 height 355
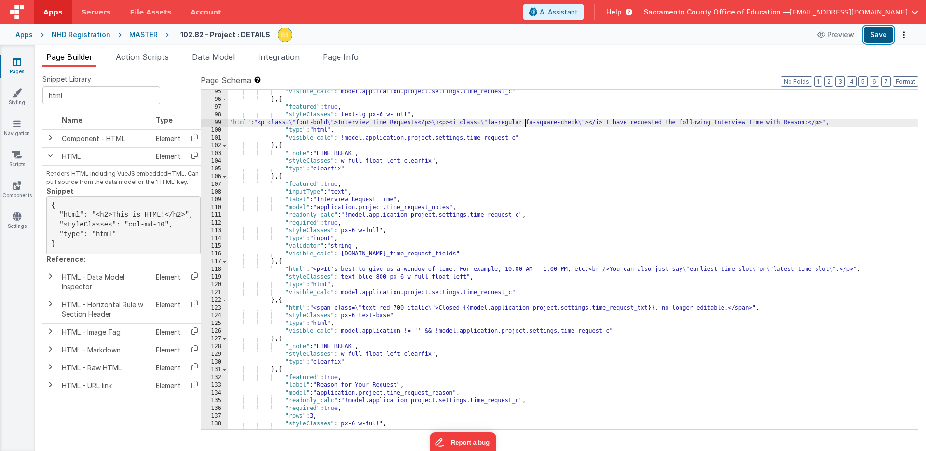
click at [875, 30] on button "Save" at bounding box center [878, 35] width 29 height 16
click at [581, 124] on div ""visible_calc" : "model.application.project.settings.time_request_c" } , { "fea…" at bounding box center [573, 265] width 691 height 355
click at [868, 32] on button "Save" at bounding box center [878, 35] width 29 height 16
click at [605, 123] on div ""visible_calc" : "model.application.project.settings.time_request_c" } , { "fea…" at bounding box center [573, 265] width 691 height 355
click at [874, 33] on button "Save" at bounding box center [878, 35] width 29 height 16
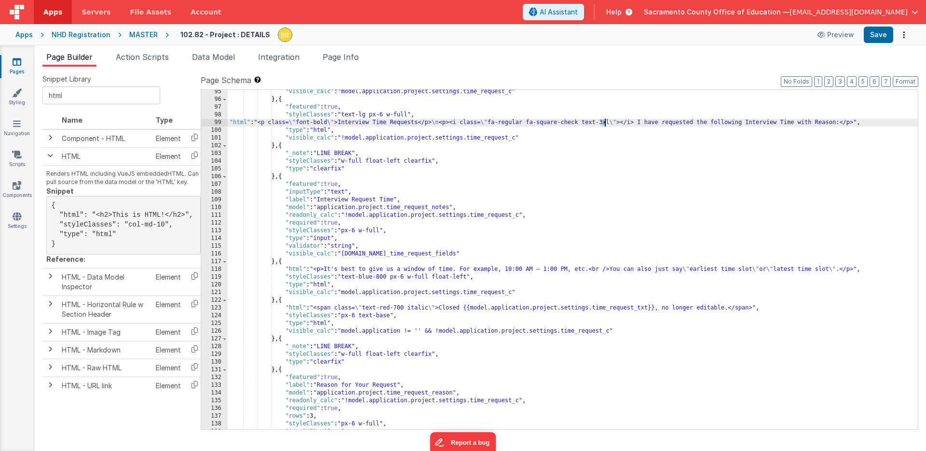
click at [604, 123] on div ""visible_calc" : "model.application.project.settings.time_request_c" } , { "fea…" at bounding box center [573, 265] width 691 height 355
click at [639, 124] on div ""visible_calc" : "model.application.project.settings.time_request_c" } , { "fea…" at bounding box center [573, 265] width 691 height 355
click at [878, 33] on button "Save" at bounding box center [878, 35] width 29 height 16
